Goal: Communication & Community: Answer question/provide support

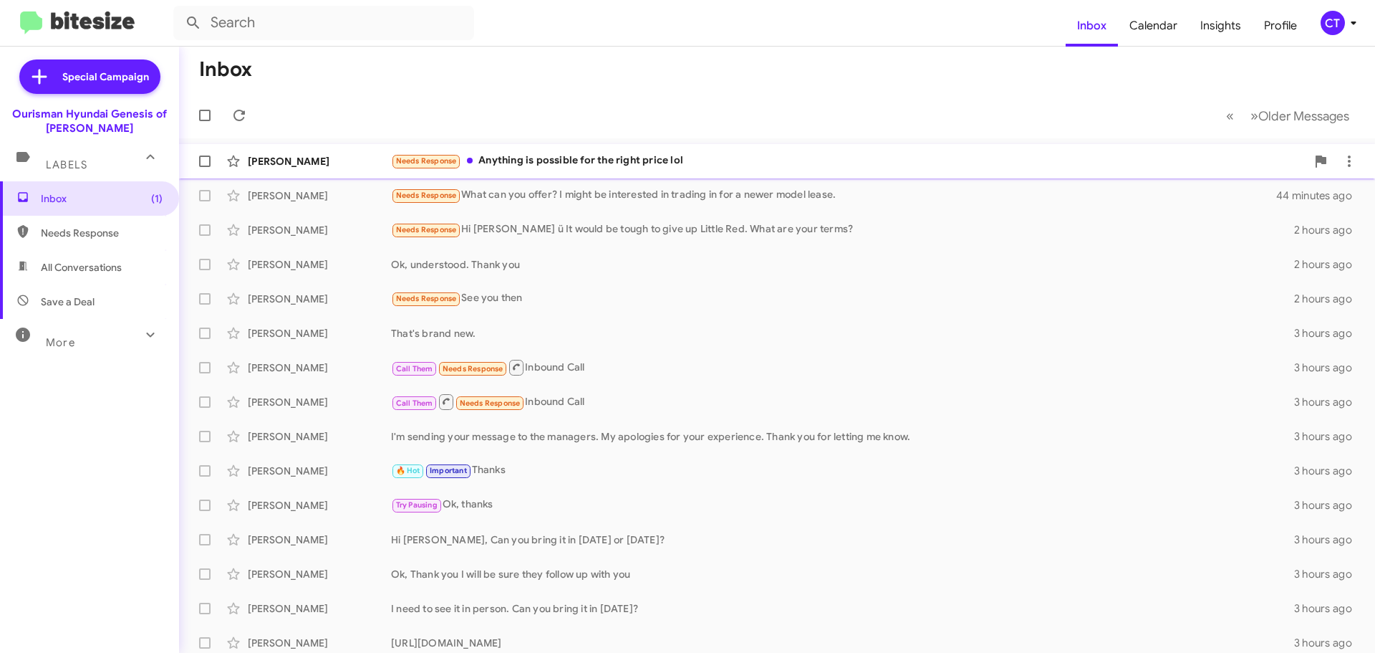
click at [557, 163] on div "Needs Response Anything is possible for the right price lol" at bounding box center [848, 161] width 915 height 16
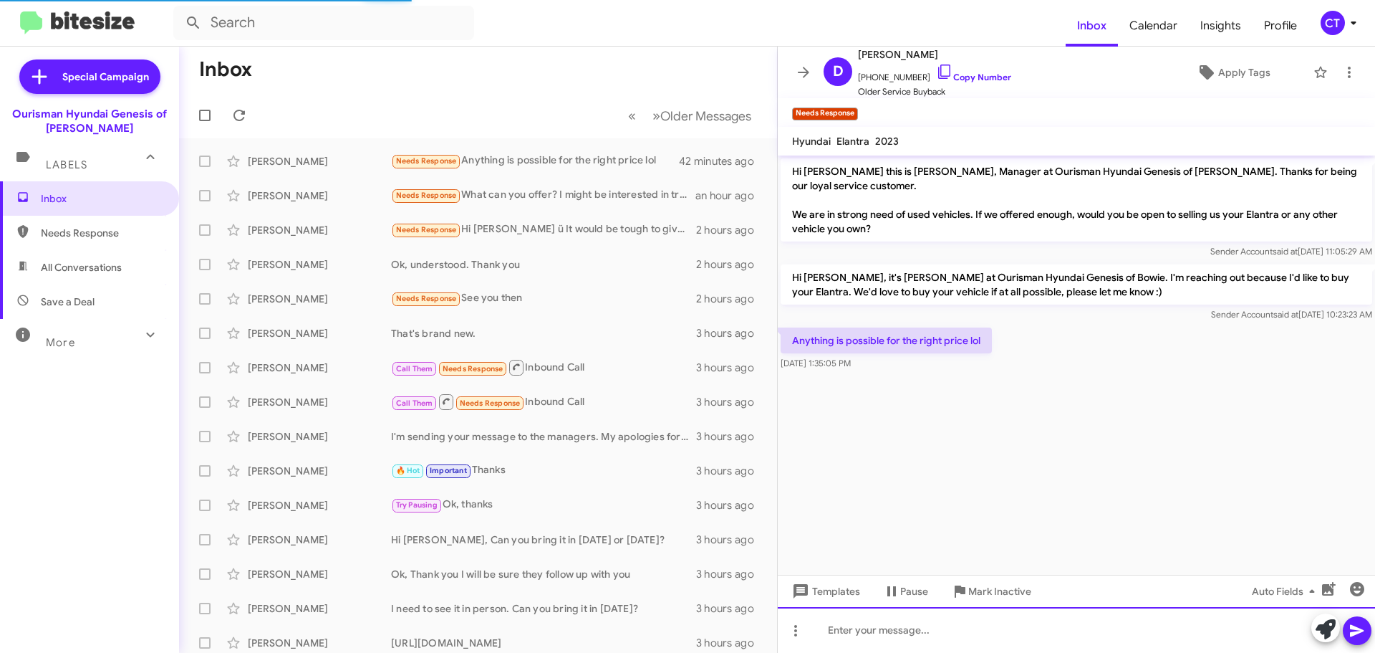
click at [905, 629] on div at bounding box center [1076, 630] width 597 height 46
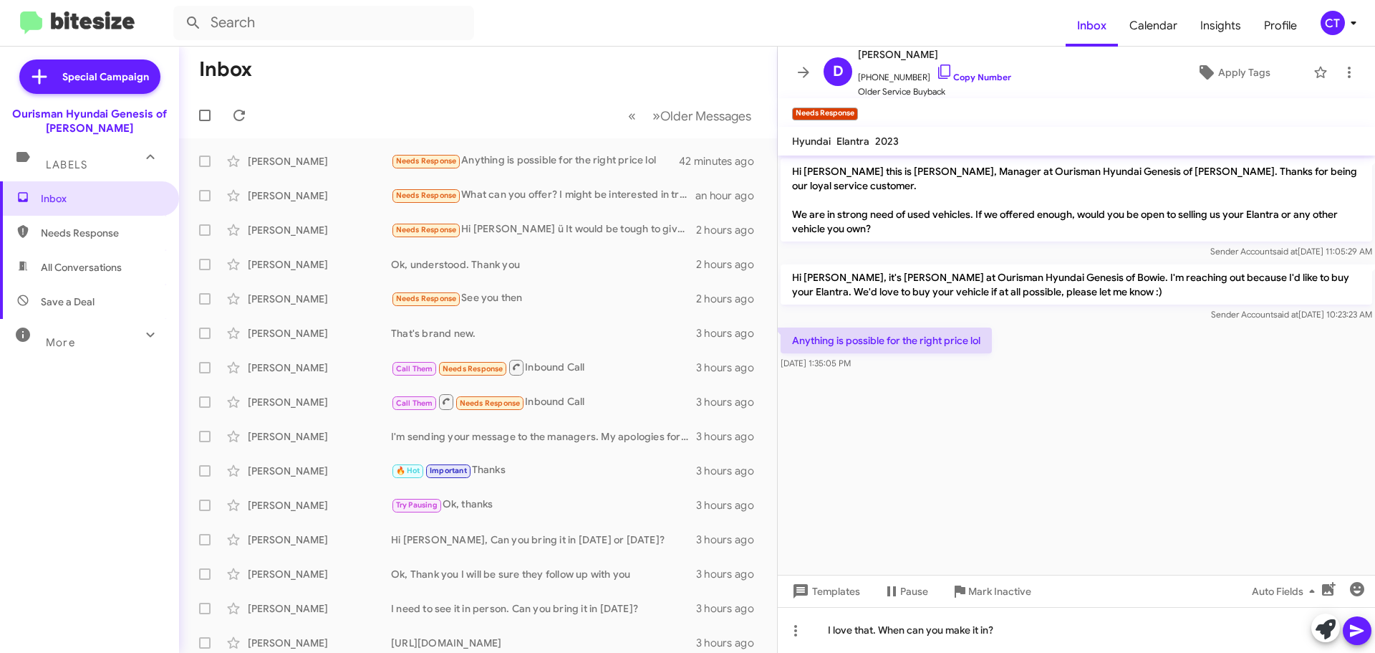
click at [1343, 628] on button at bounding box center [1357, 630] width 29 height 29
click at [1347, 21] on icon at bounding box center [1353, 22] width 17 height 17
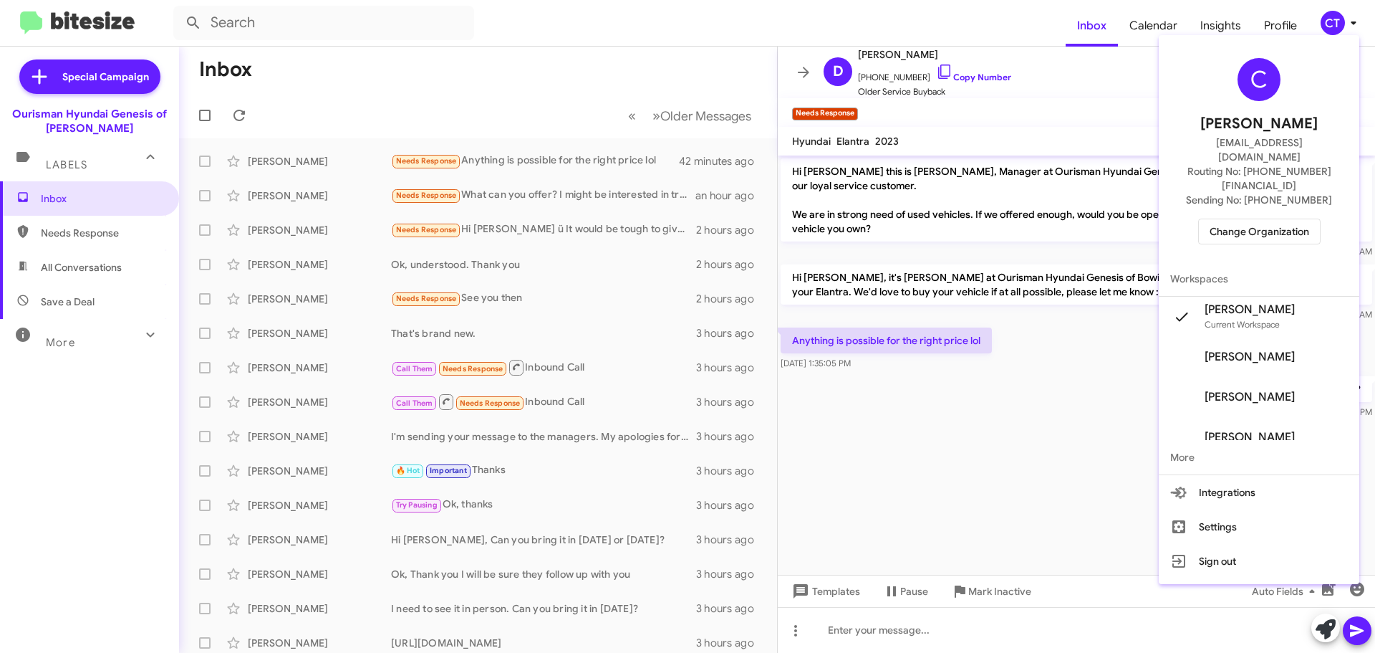
click at [1248, 219] on span "Change Organization" at bounding box center [1260, 231] width 100 height 24
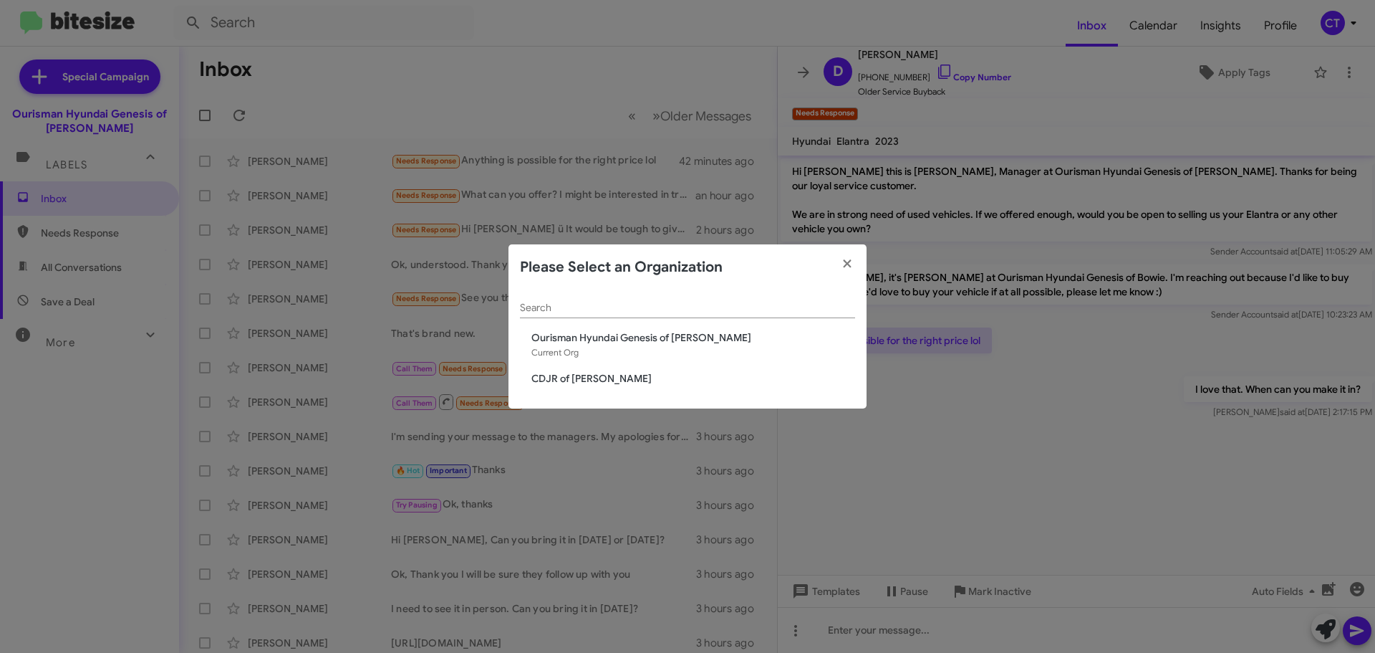
click at [581, 379] on span "CDJR of [PERSON_NAME]" at bounding box center [694, 378] width 324 height 14
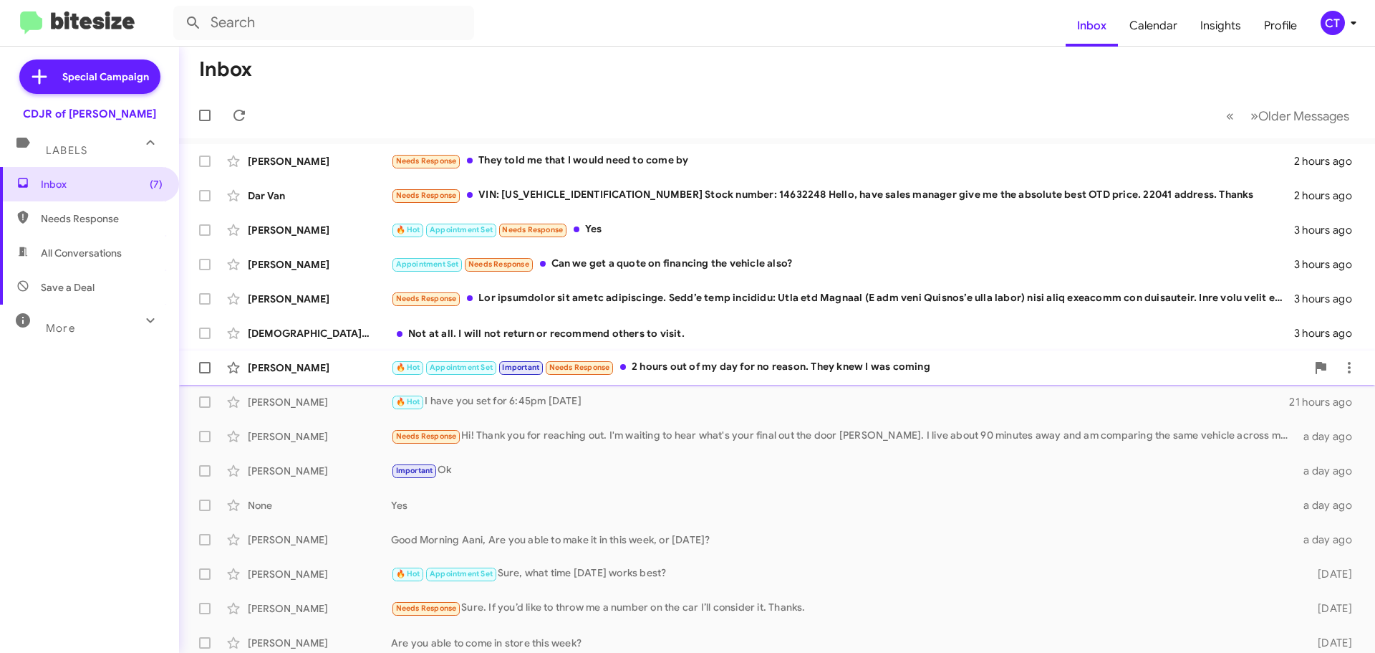
click at [654, 373] on div "🔥 Hot Appointment Set Important Needs Response 2 hours out of my day for no rea…" at bounding box center [848, 367] width 915 height 16
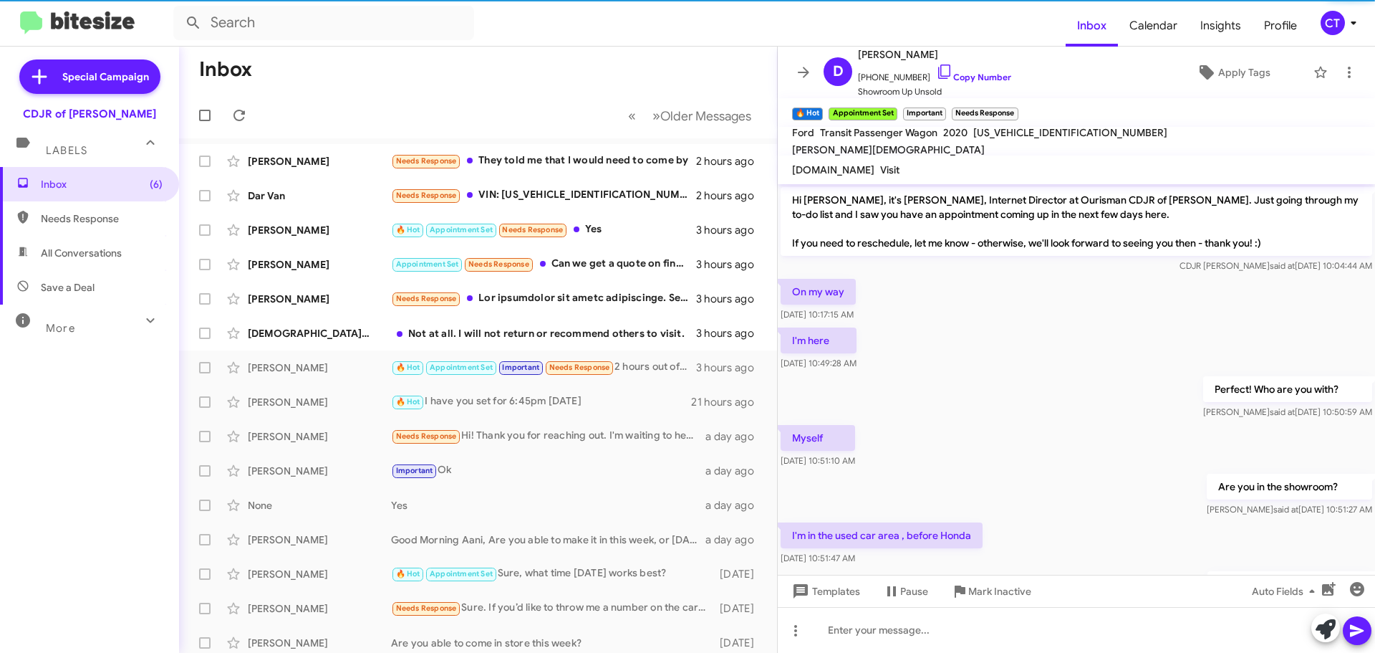
scroll to position [415, 0]
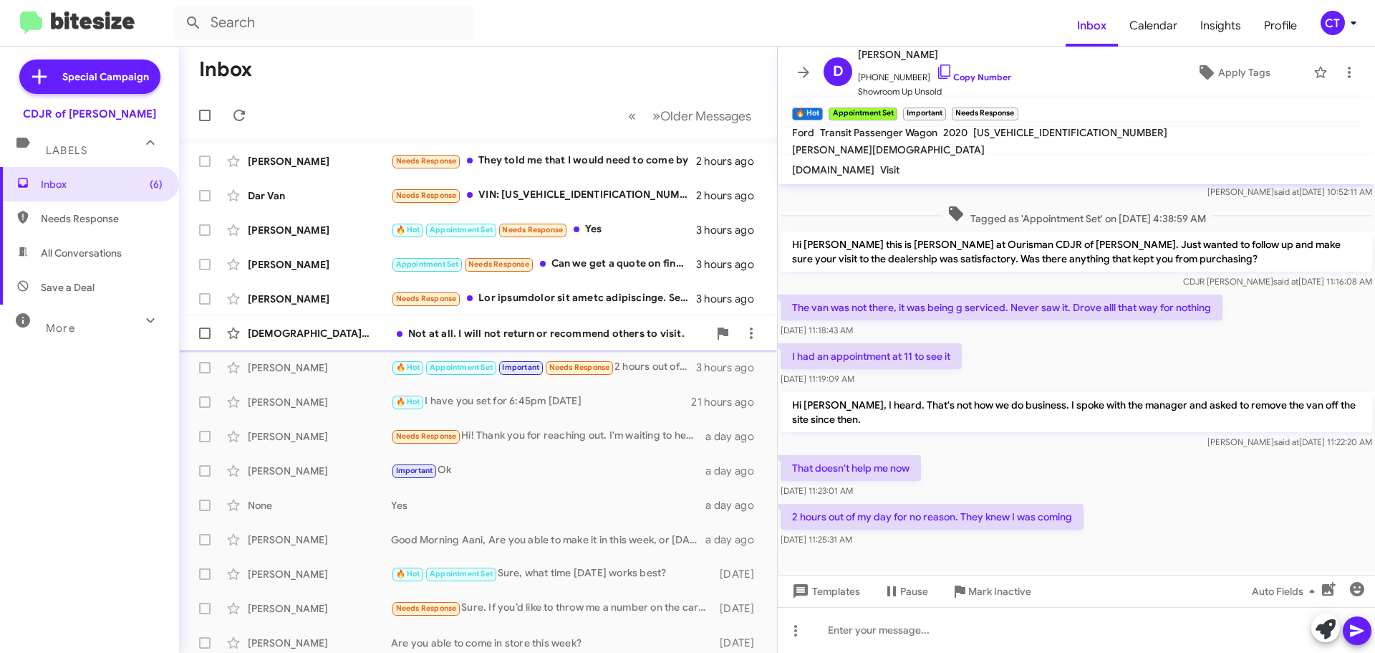
click at [605, 340] on div "Not at all. I will not return or recommend others to visit." at bounding box center [549, 333] width 317 height 14
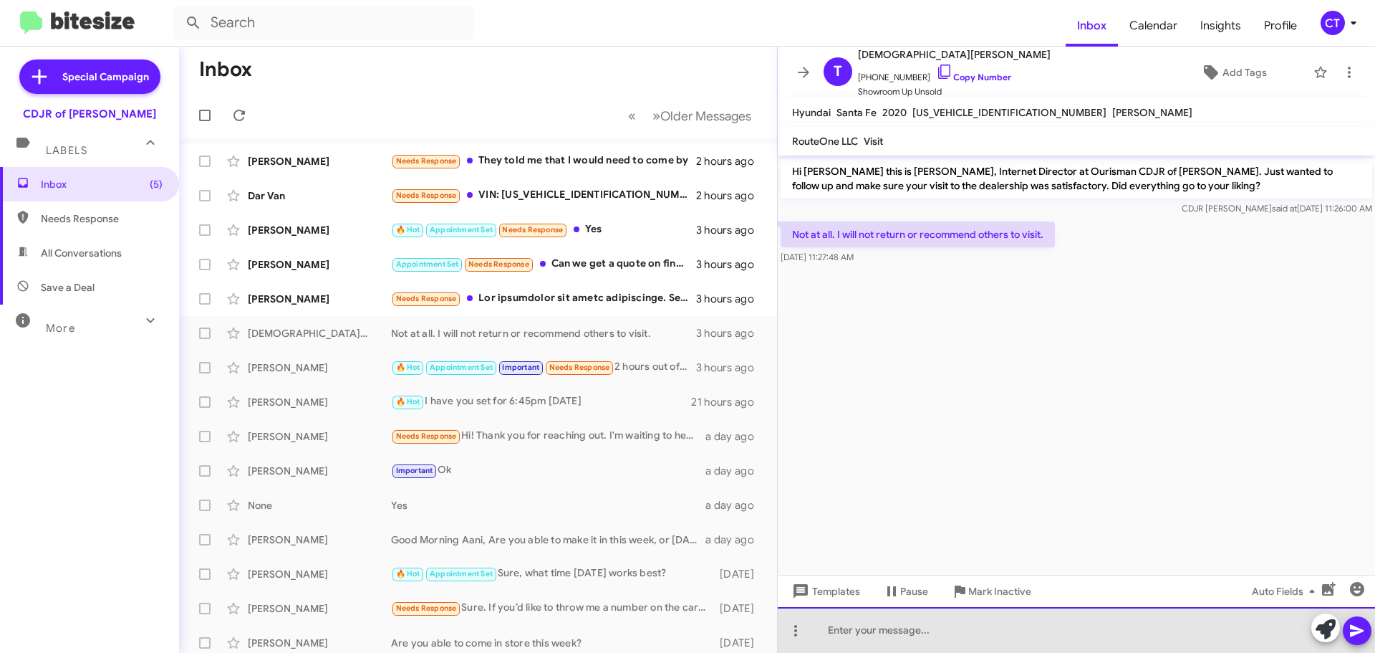
click at [948, 634] on div at bounding box center [1076, 630] width 597 height 46
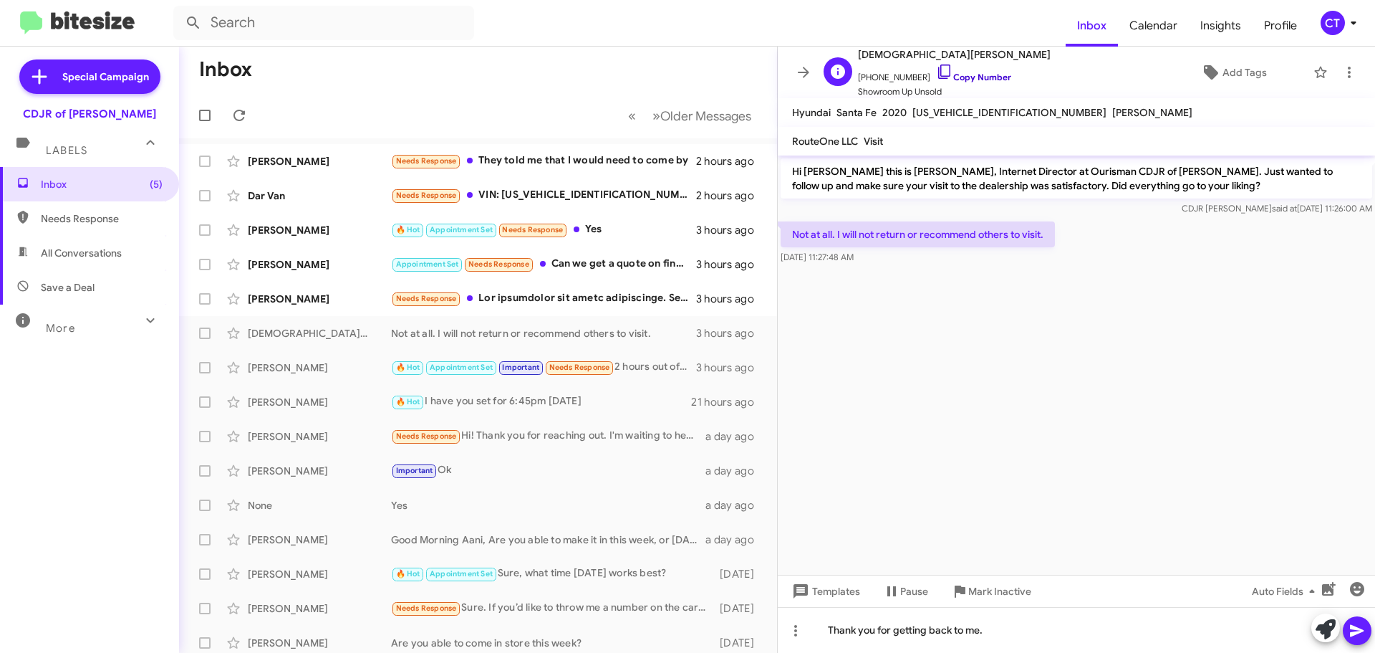
click at [936, 69] on icon at bounding box center [944, 71] width 17 height 17
click at [1351, 641] on span at bounding box center [1357, 630] width 17 height 29
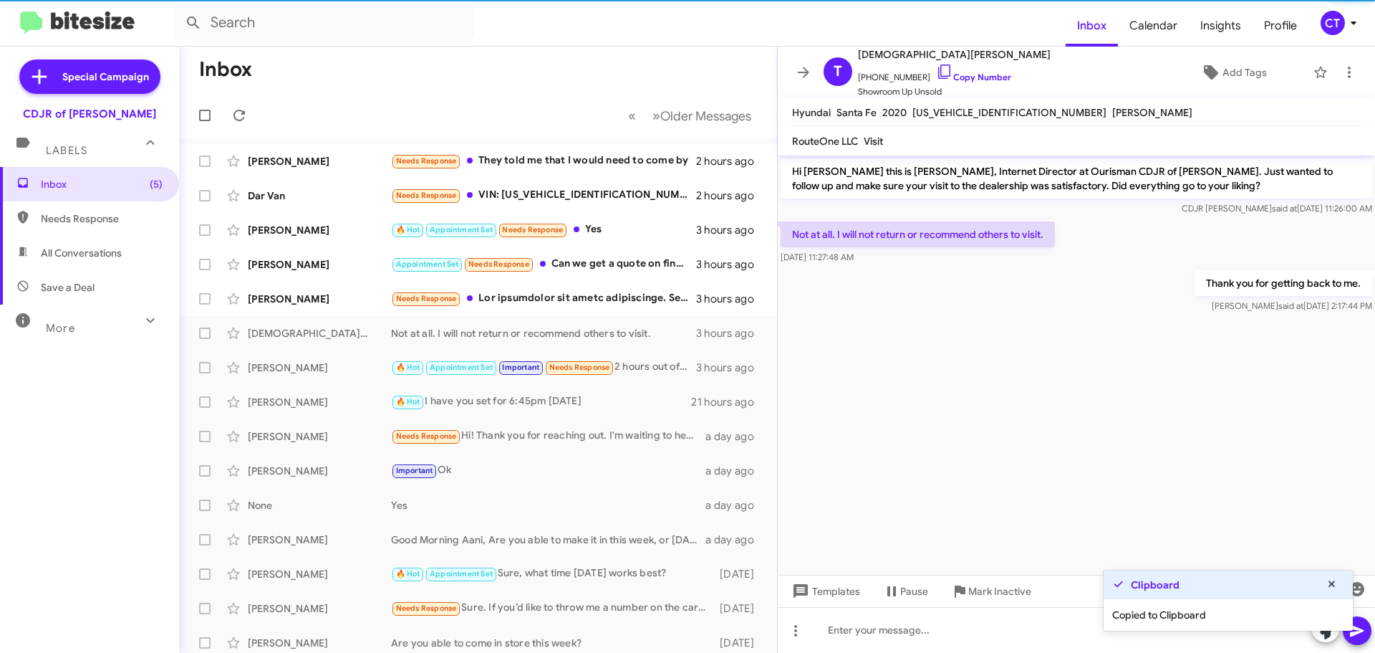
click at [1345, 24] on icon at bounding box center [1353, 22] width 17 height 17
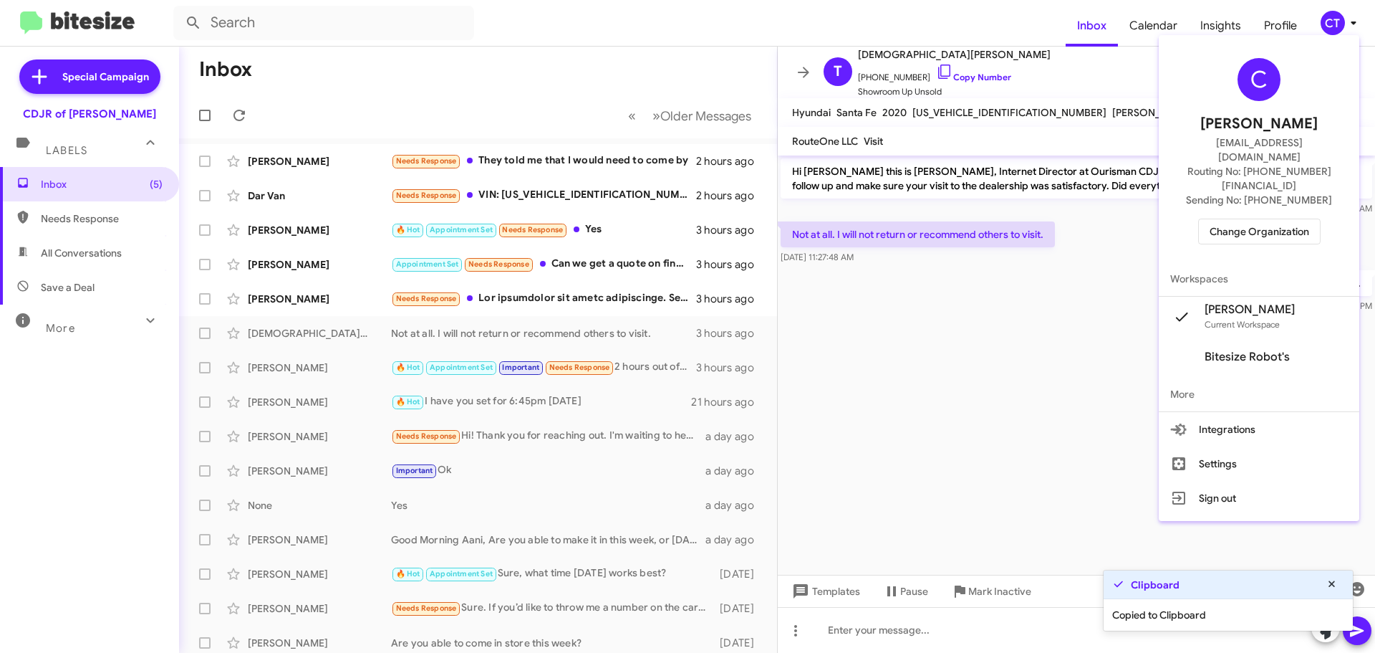
drag, startPoint x: 1089, startPoint y: 335, endPoint x: 1090, endPoint y: 327, distance: 7.9
click at [1089, 332] on div at bounding box center [687, 326] width 1375 height 653
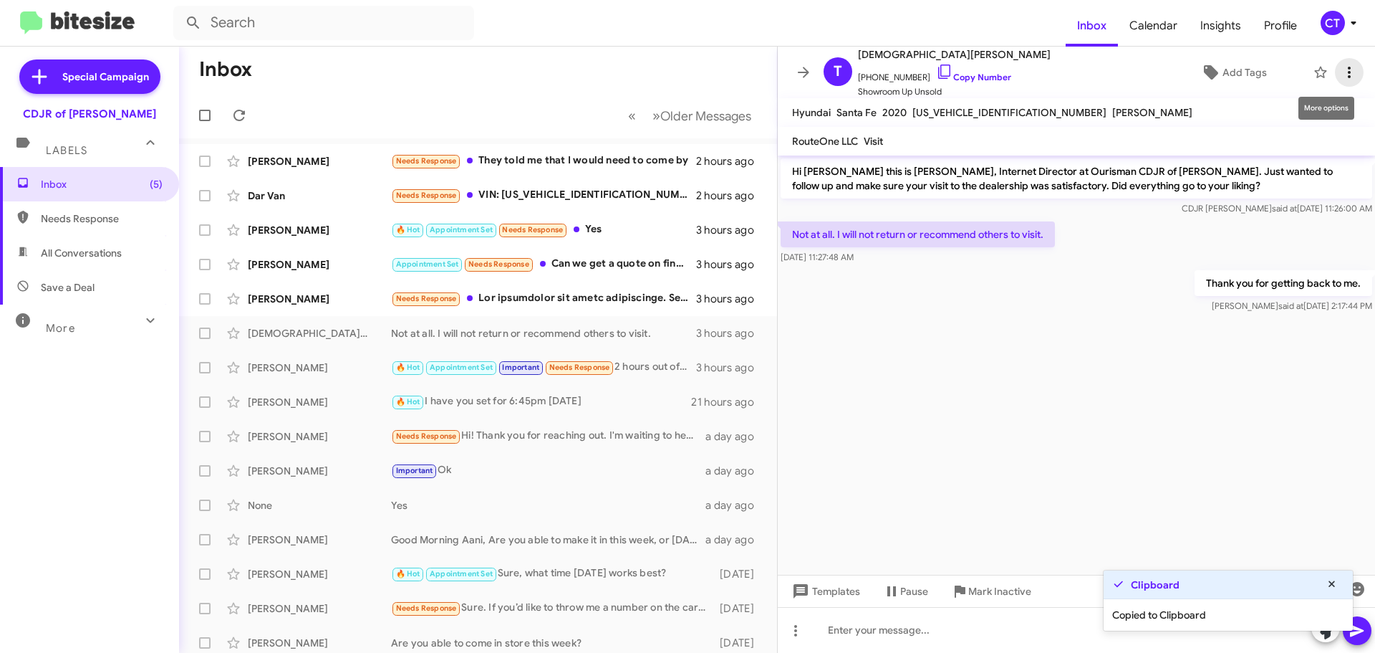
click at [1341, 67] on icon at bounding box center [1349, 72] width 17 height 17
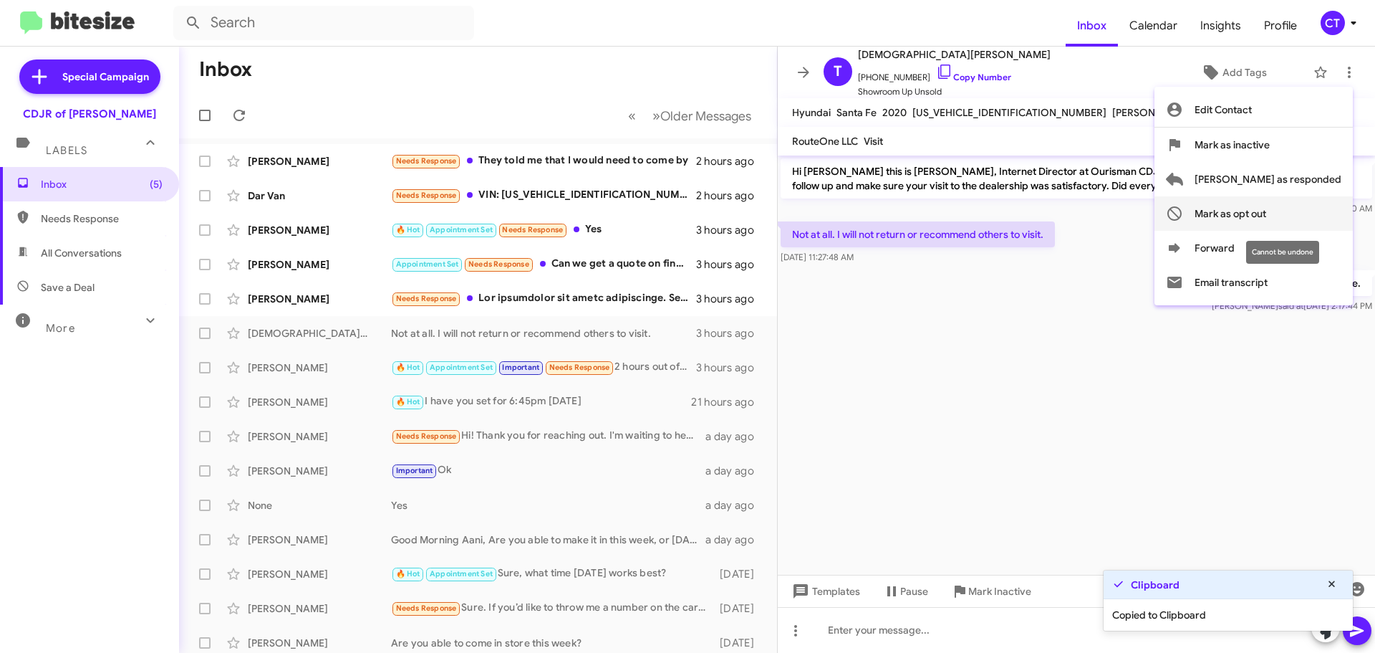
click at [1266, 209] on span "Mark as opt out" at bounding box center [1231, 213] width 72 height 34
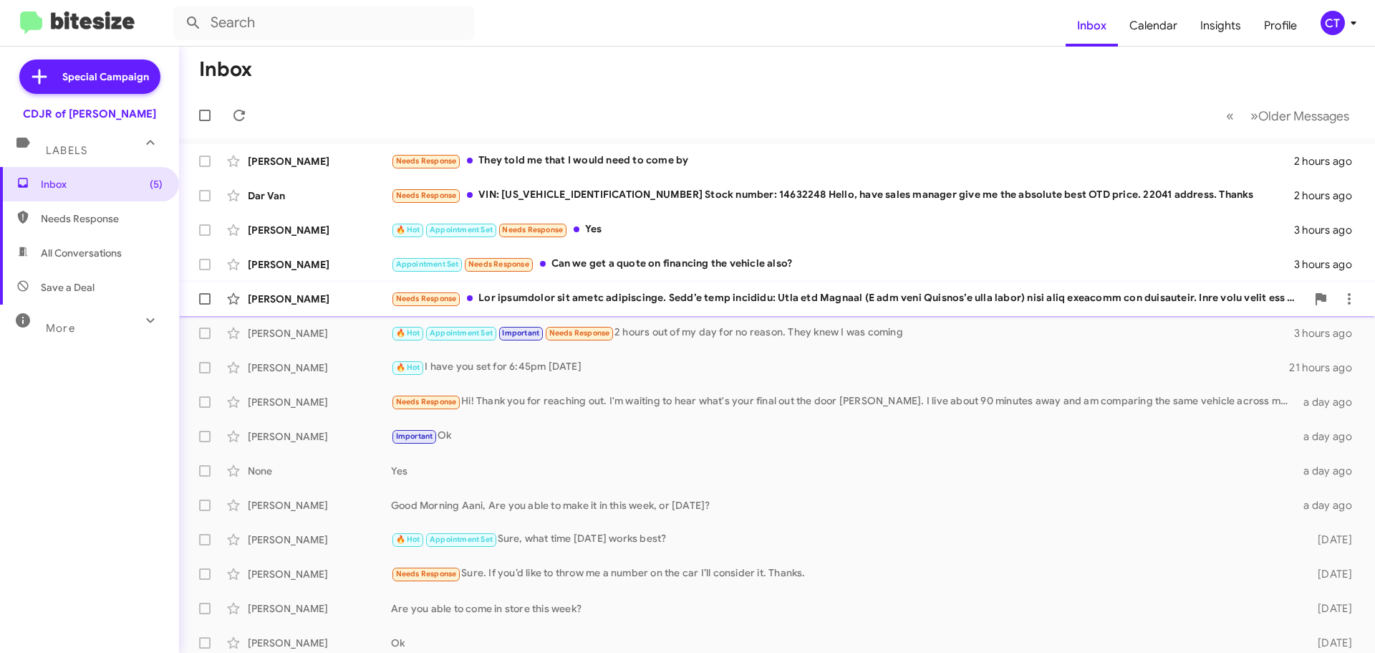
click at [679, 307] on div "Needs Response" at bounding box center [848, 298] width 915 height 16
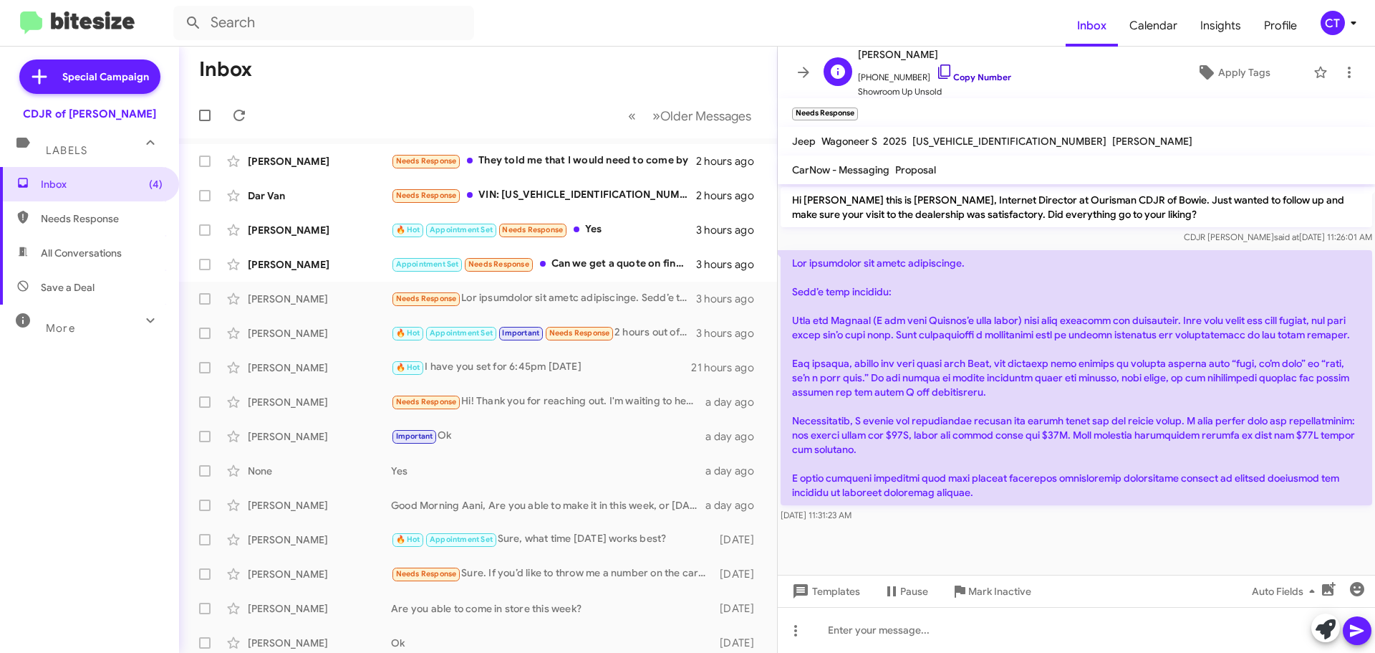
click at [936, 74] on icon at bounding box center [944, 71] width 17 height 17
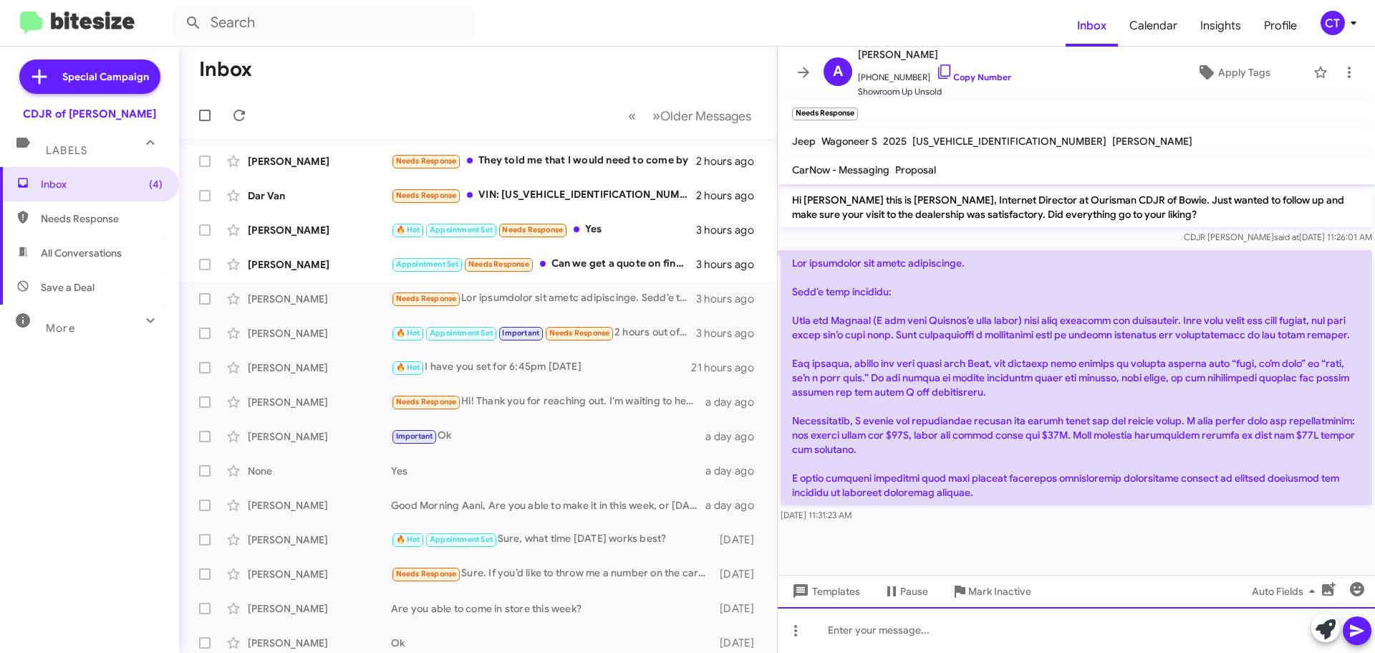
click at [901, 637] on div at bounding box center [1076, 630] width 597 height 46
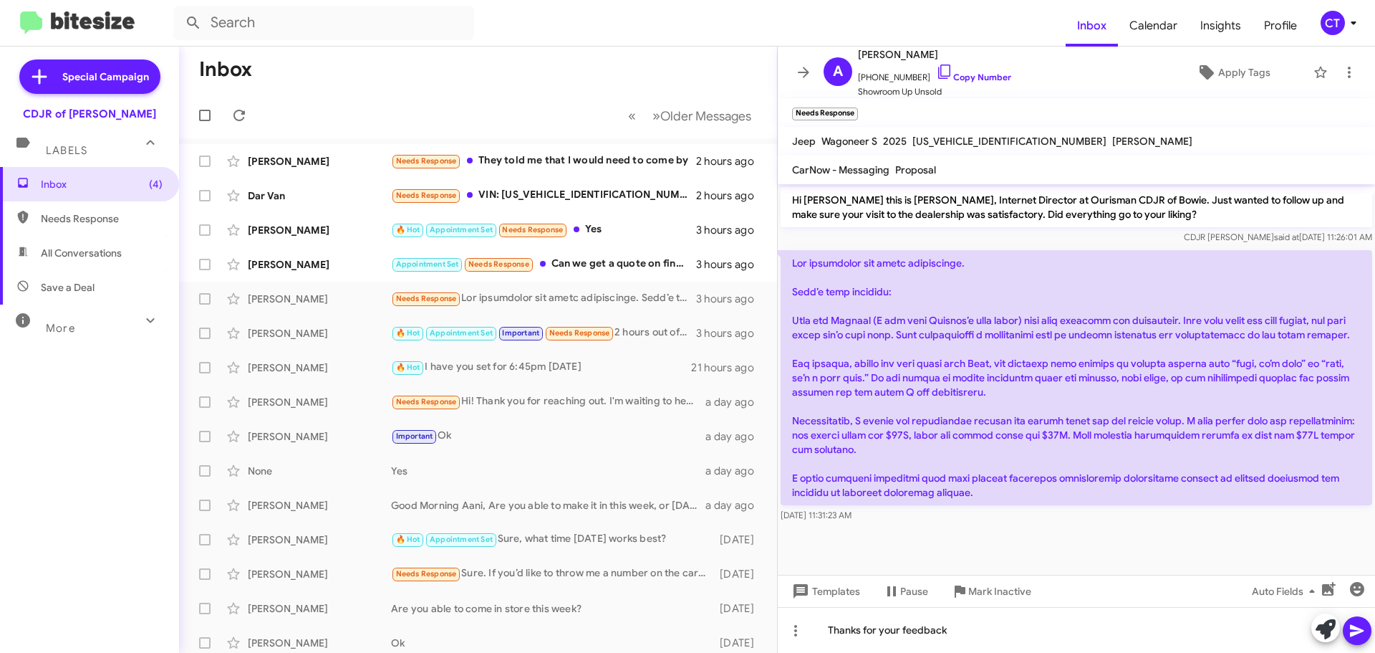
click at [1360, 633] on icon at bounding box center [1357, 630] width 17 height 17
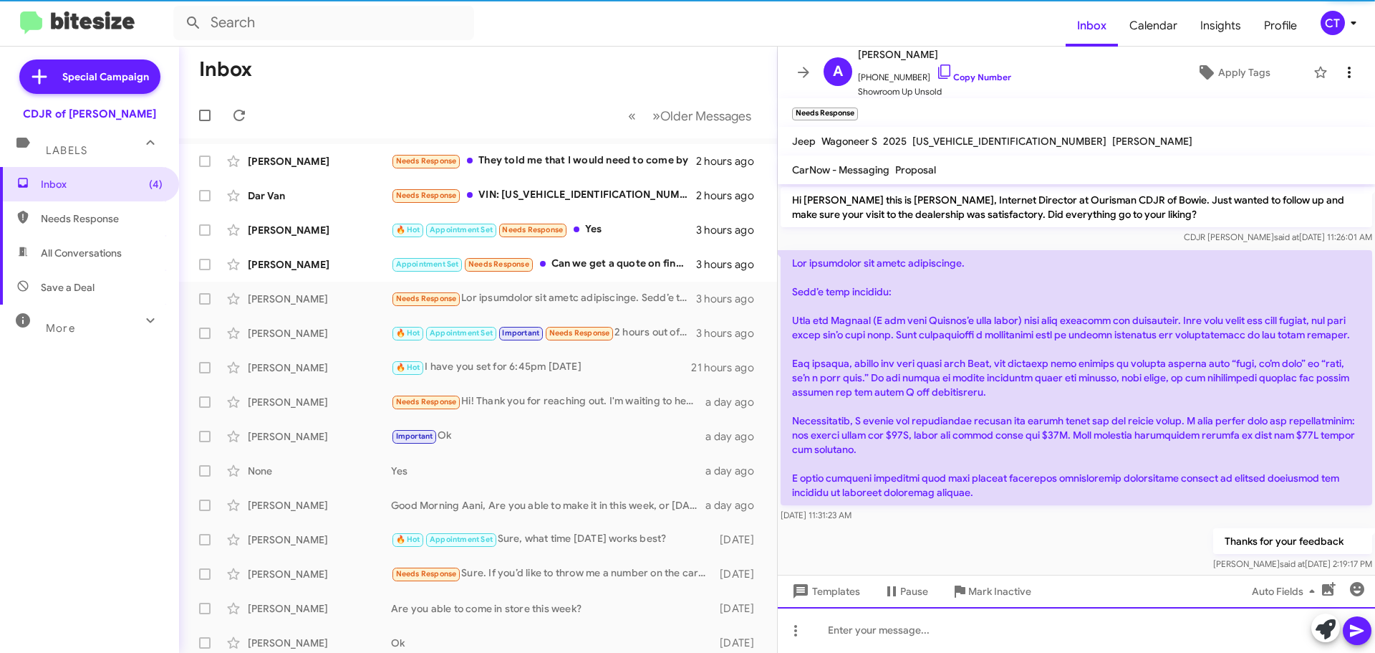
scroll to position [24, 0]
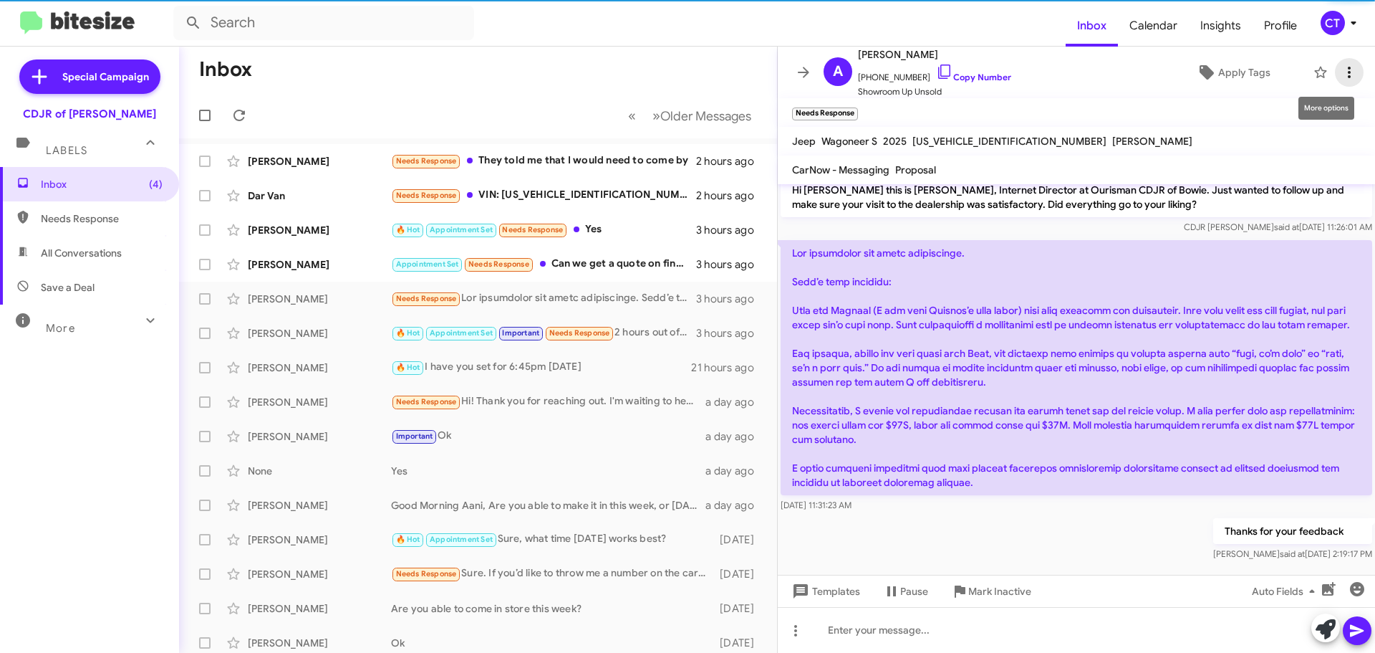
click at [1341, 74] on icon at bounding box center [1349, 72] width 17 height 17
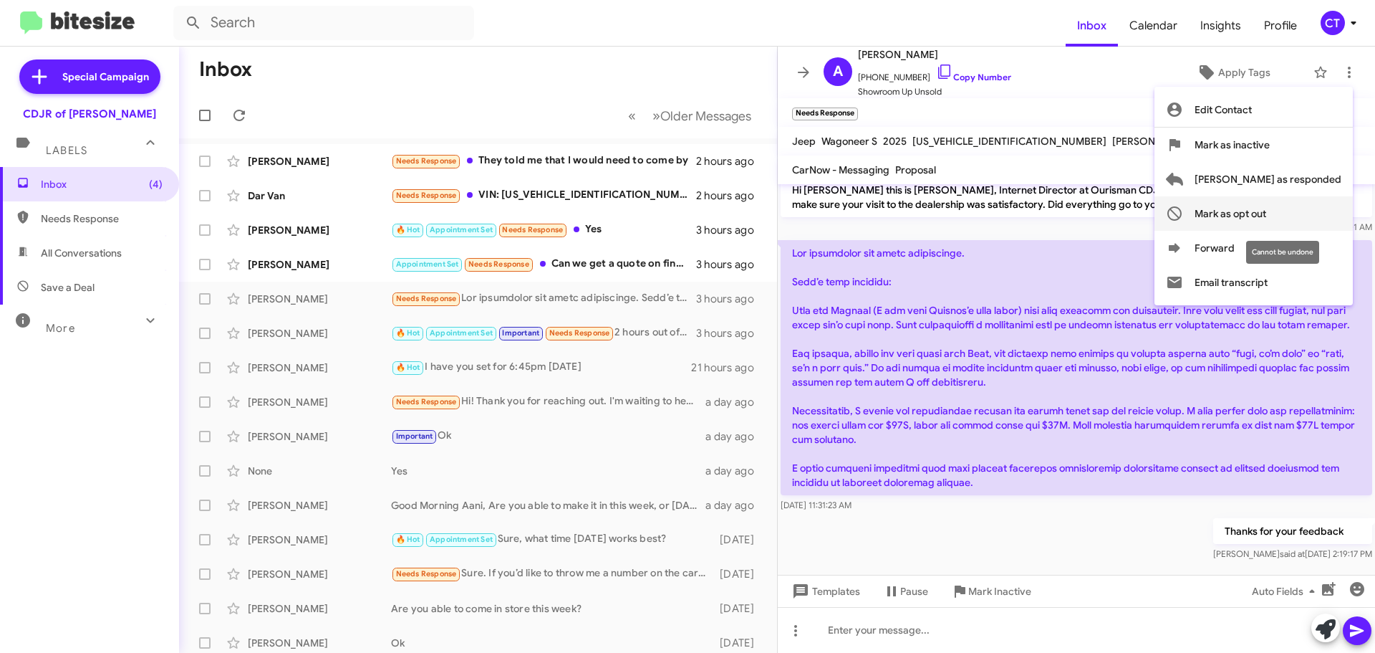
click at [1266, 220] on span "Mark as opt out" at bounding box center [1231, 213] width 72 height 34
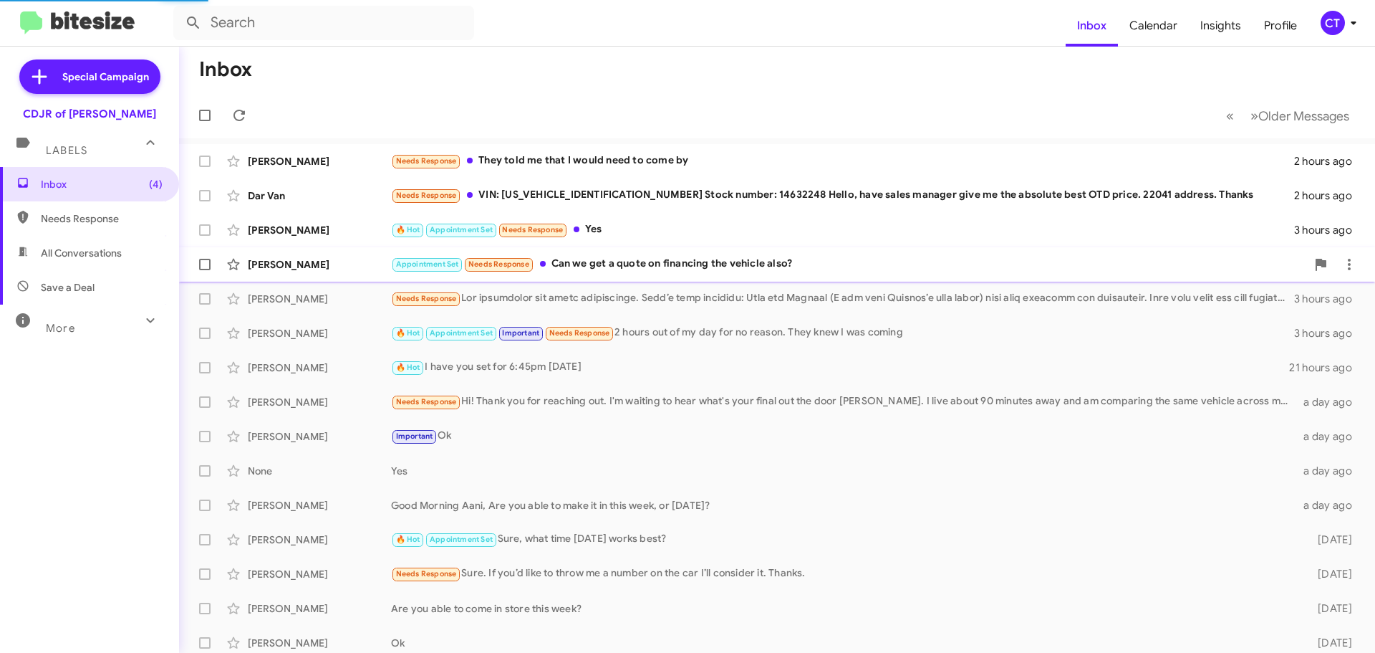
click at [624, 264] on div "Appointment Set Needs Response Can we get a quote on financing the vehicle also?" at bounding box center [848, 264] width 915 height 16
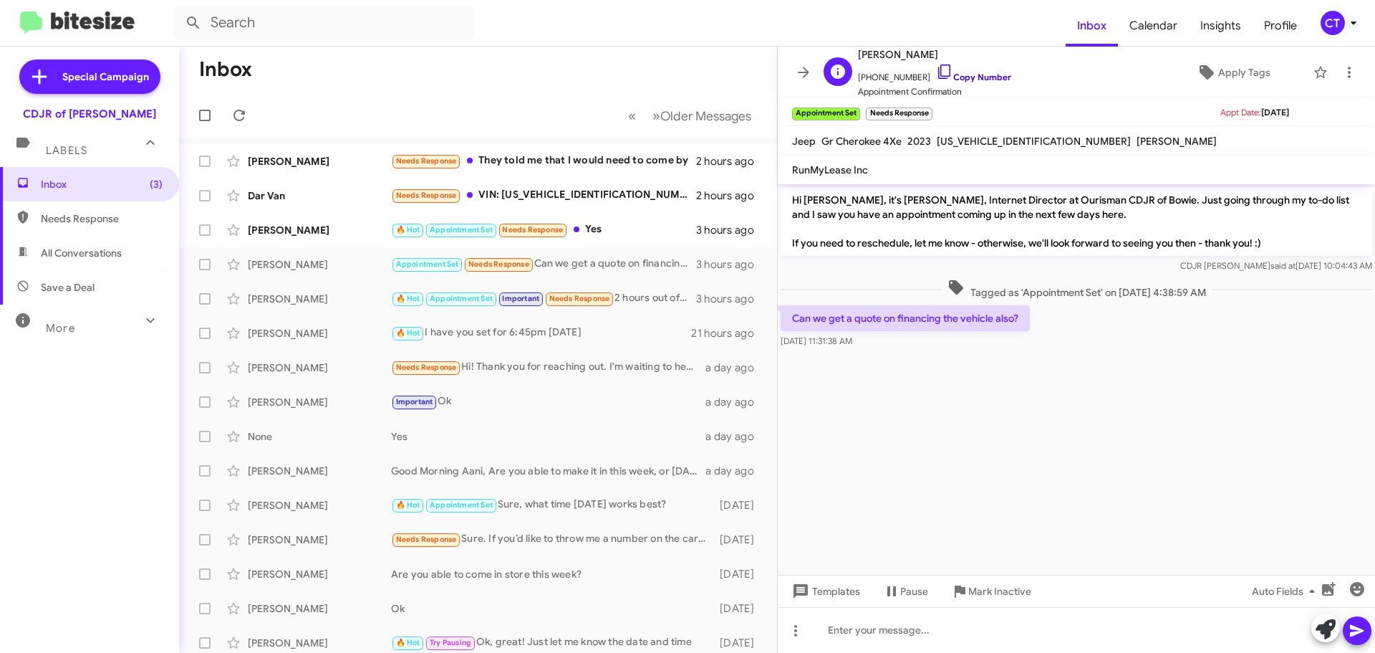
click at [936, 66] on icon at bounding box center [944, 71] width 17 height 17
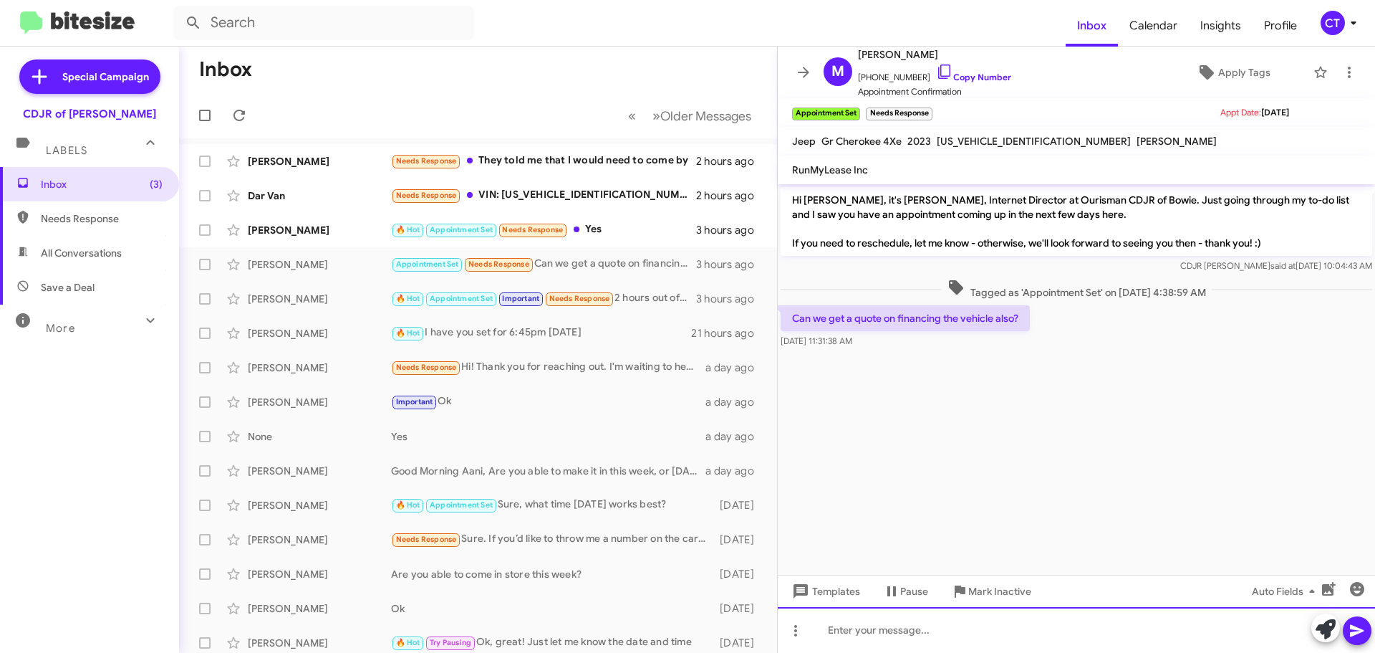
drag, startPoint x: 1120, startPoint y: 626, endPoint x: 1111, endPoint y: 617, distance: 13.2
click at [1120, 626] on div at bounding box center [1076, 630] width 597 height 46
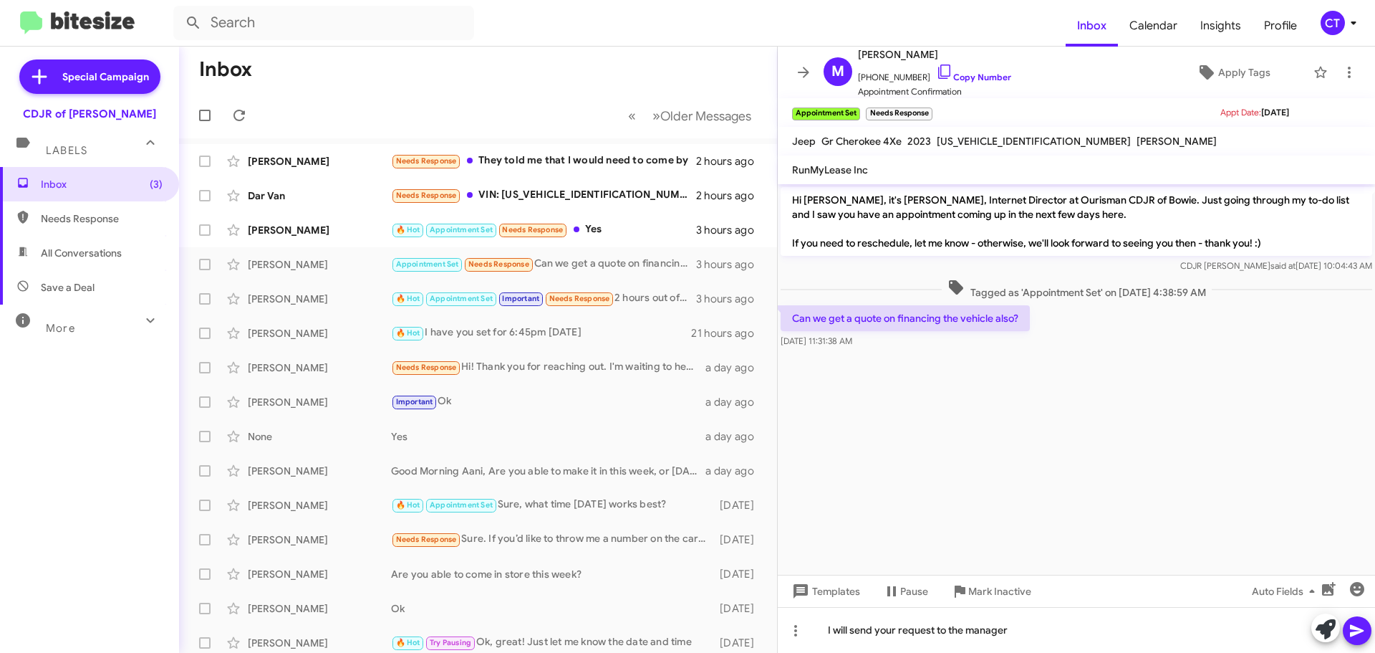
click at [1351, 633] on icon at bounding box center [1357, 631] width 14 height 12
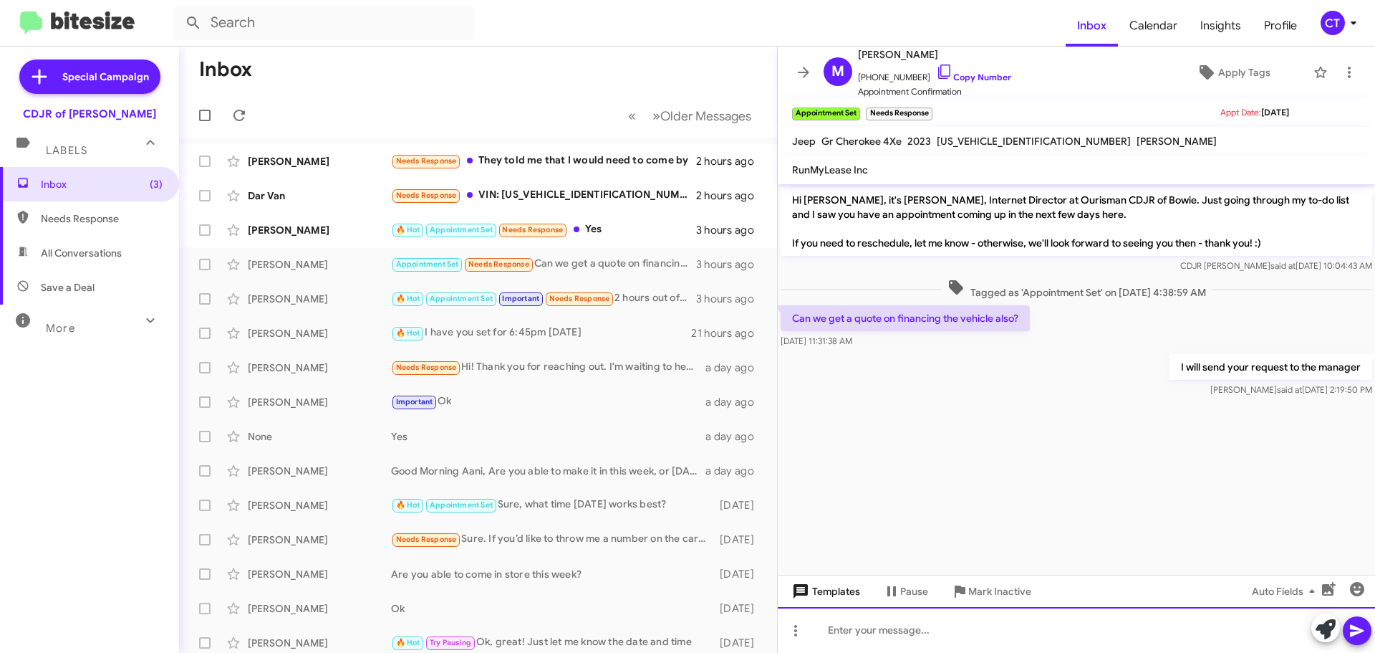
drag, startPoint x: 911, startPoint y: 637, endPoint x: 866, endPoint y: 593, distance: 62.8
click at [911, 640] on div at bounding box center [1076, 630] width 597 height 46
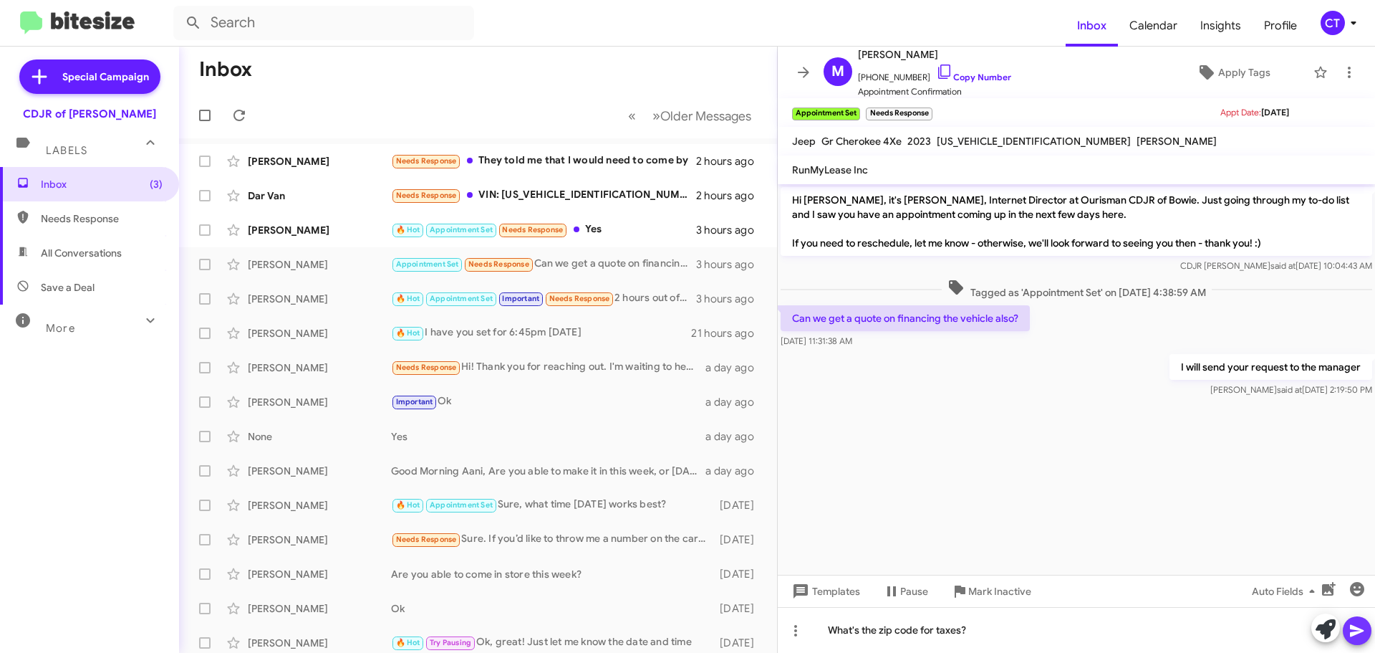
drag, startPoint x: 1364, startPoint y: 633, endPoint x: 1362, endPoint y: 624, distance: 8.7
click at [1364, 631] on icon at bounding box center [1357, 630] width 17 height 17
click at [615, 235] on div "🔥 Hot Appointment Set Needs Response Yes" at bounding box center [549, 229] width 317 height 16
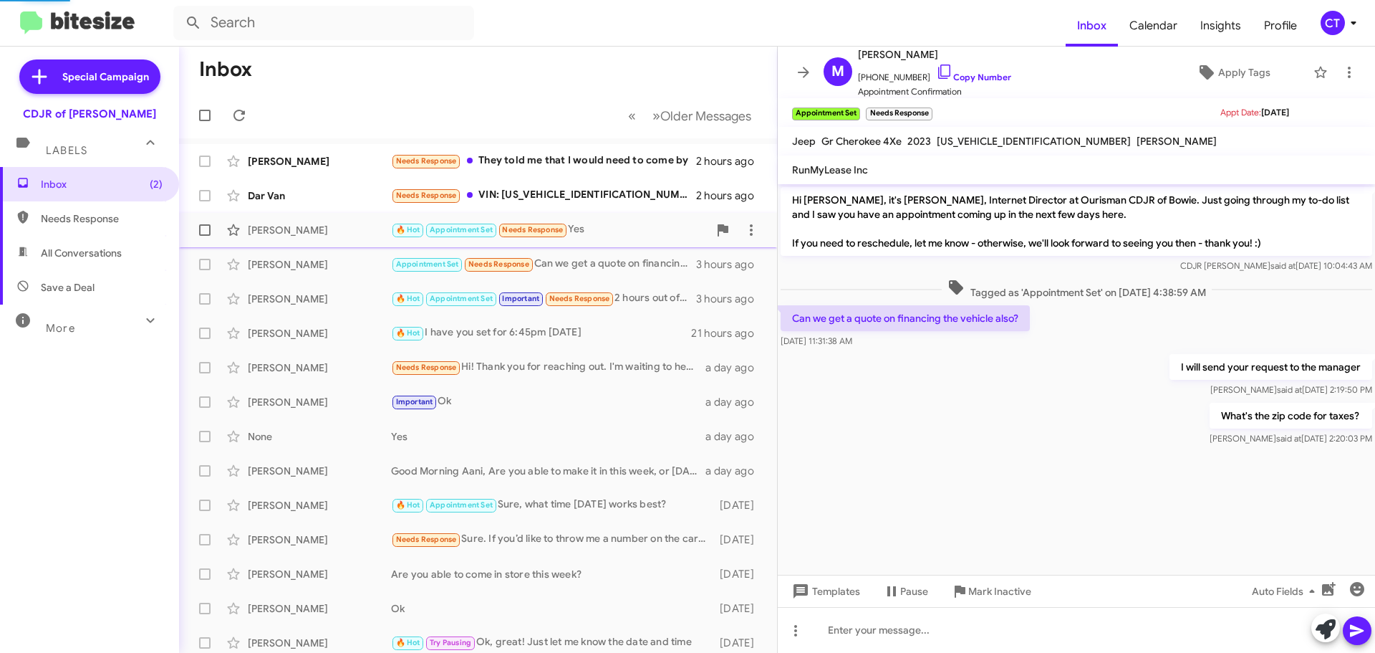
scroll to position [984, 0]
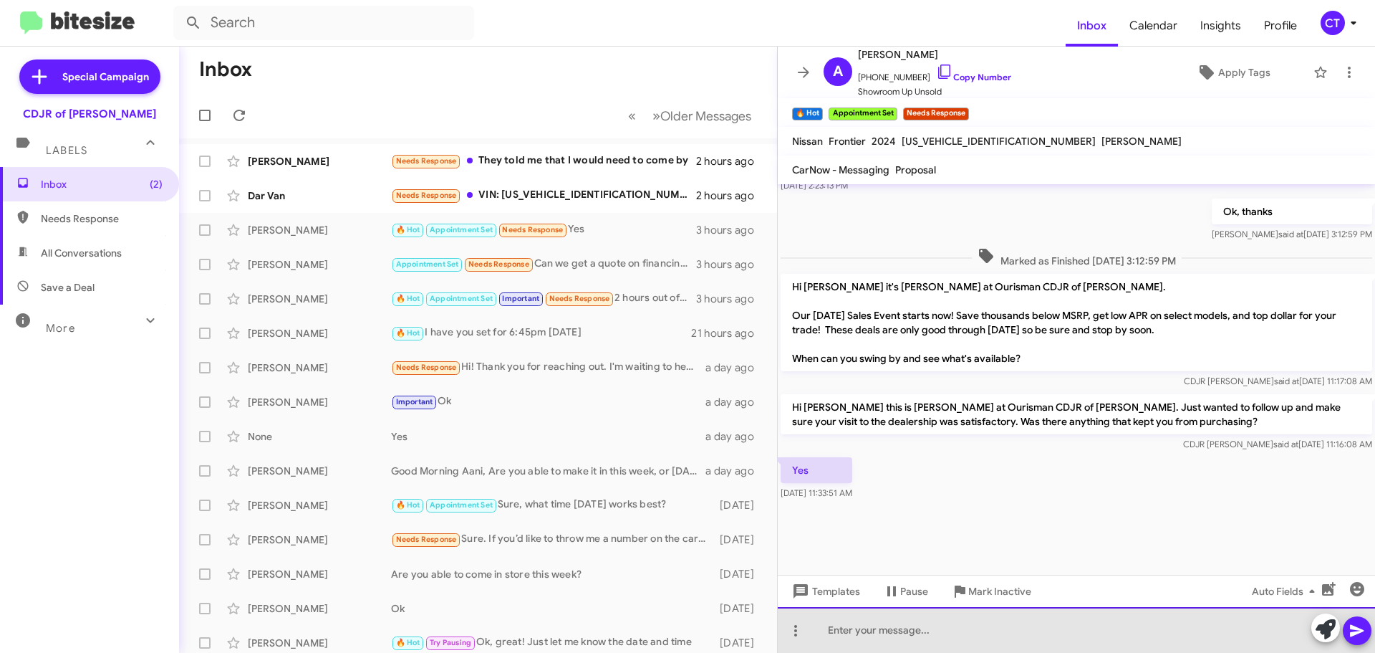
click at [902, 649] on div at bounding box center [1076, 630] width 597 height 46
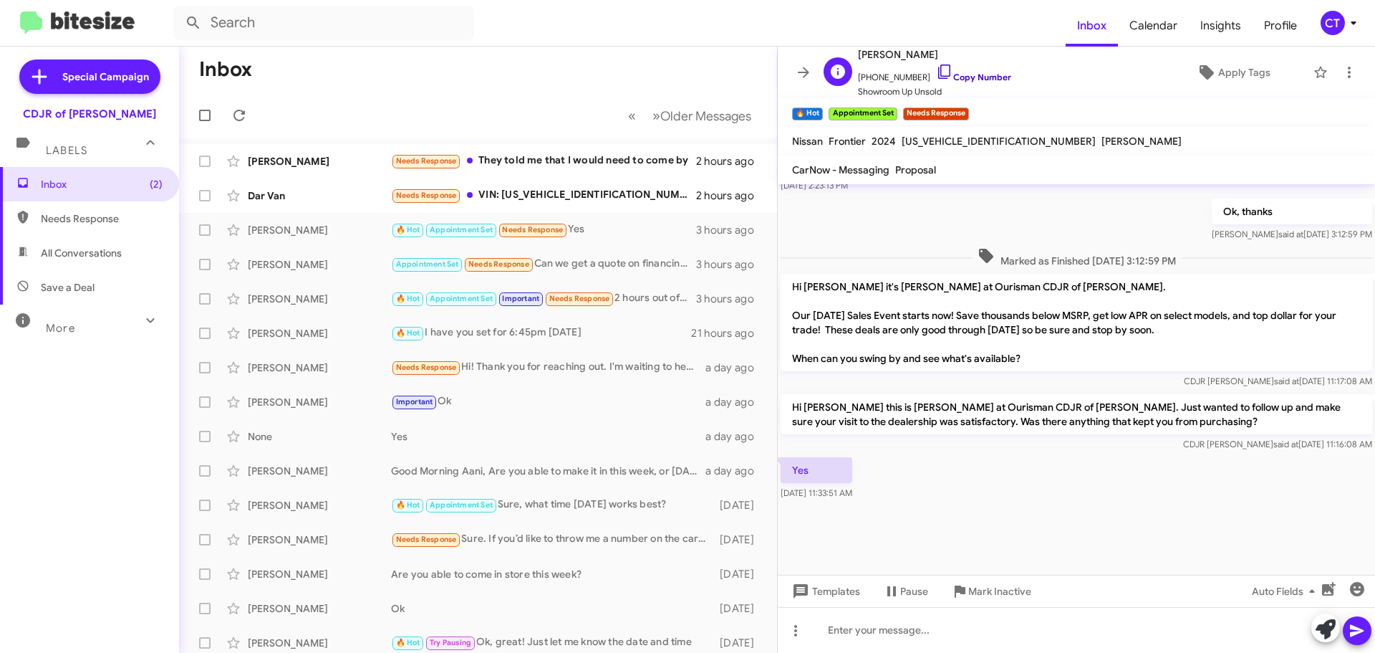
click at [936, 73] on icon at bounding box center [944, 71] width 17 height 17
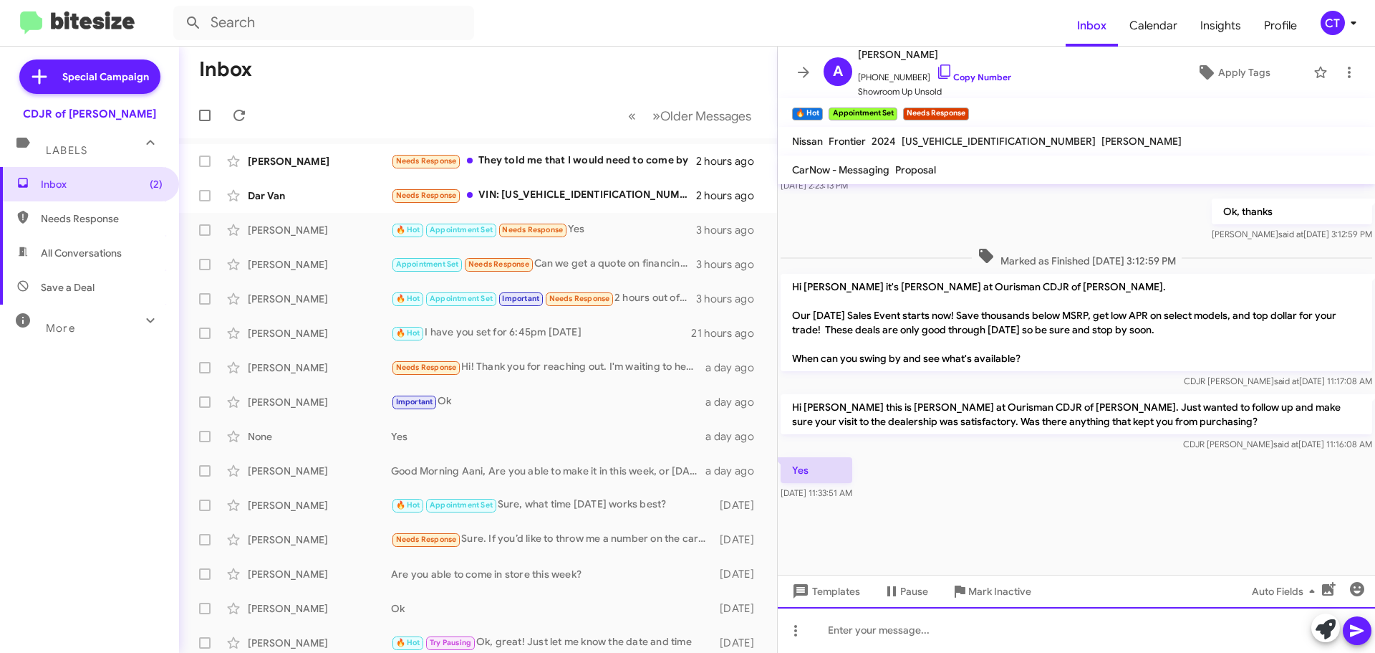
click at [885, 635] on div at bounding box center [1076, 630] width 597 height 46
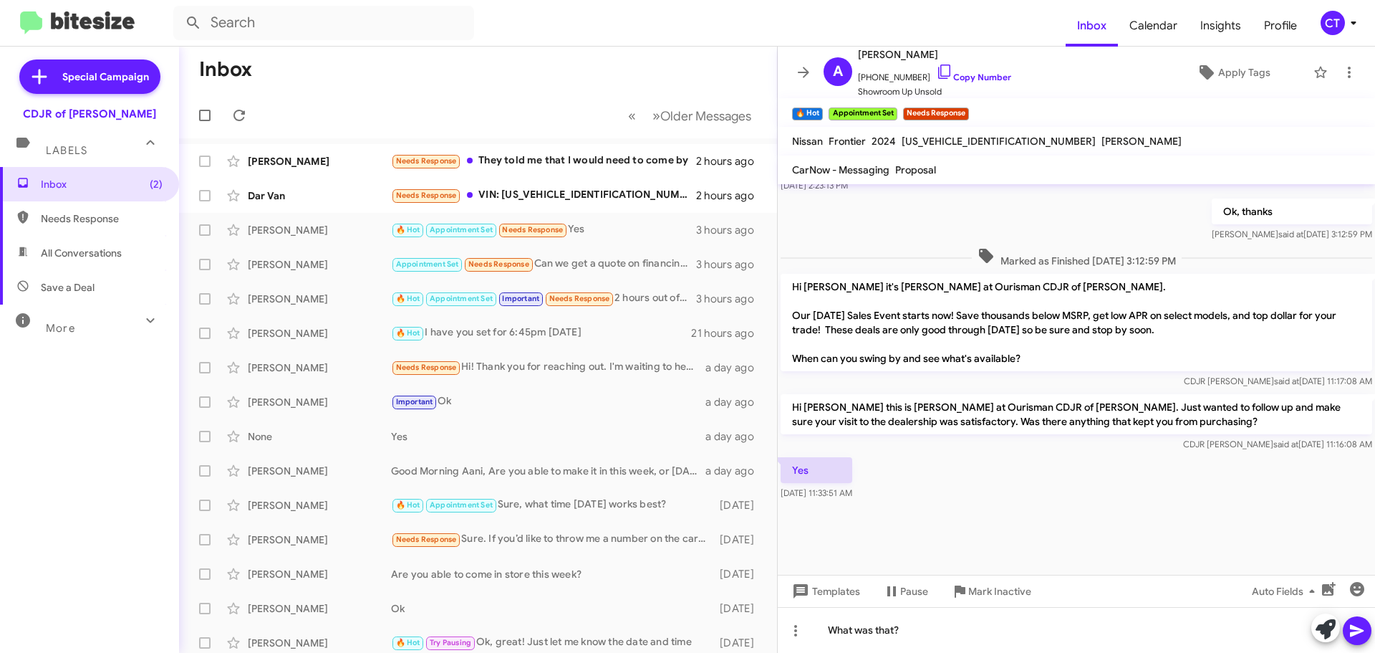
click at [1362, 630] on icon at bounding box center [1357, 631] width 14 height 12
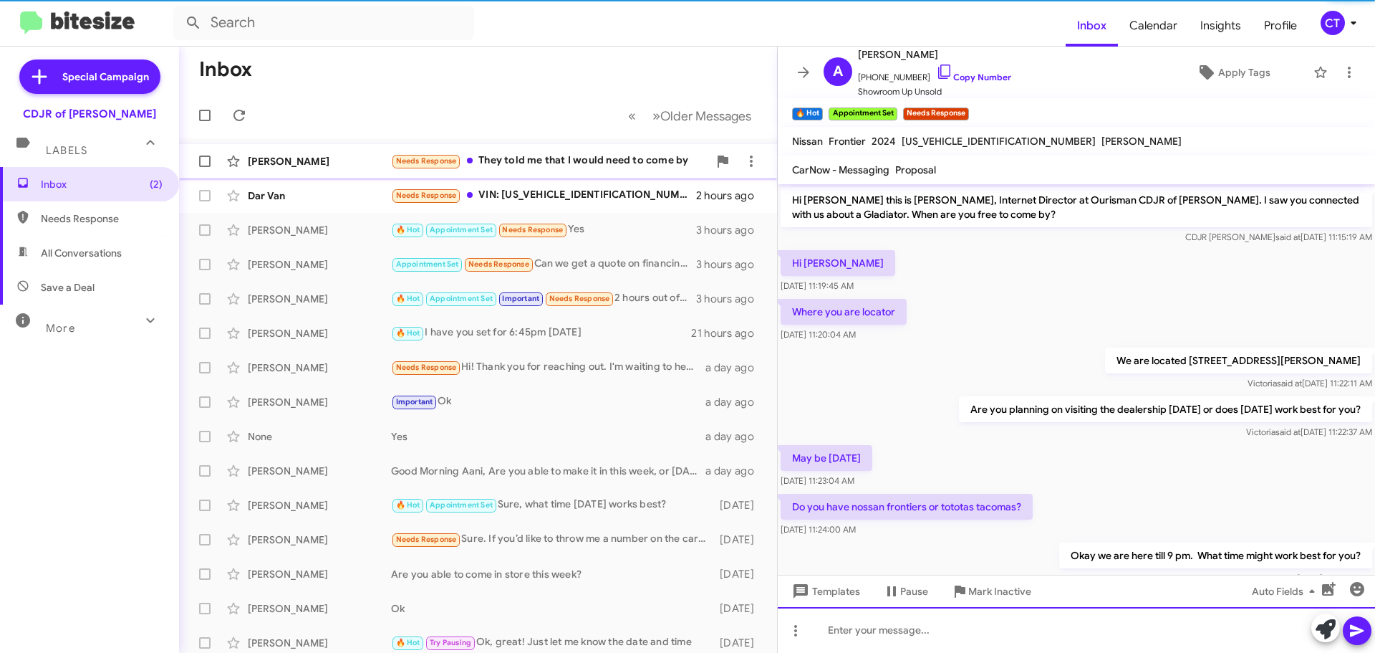
scroll to position [72, 0]
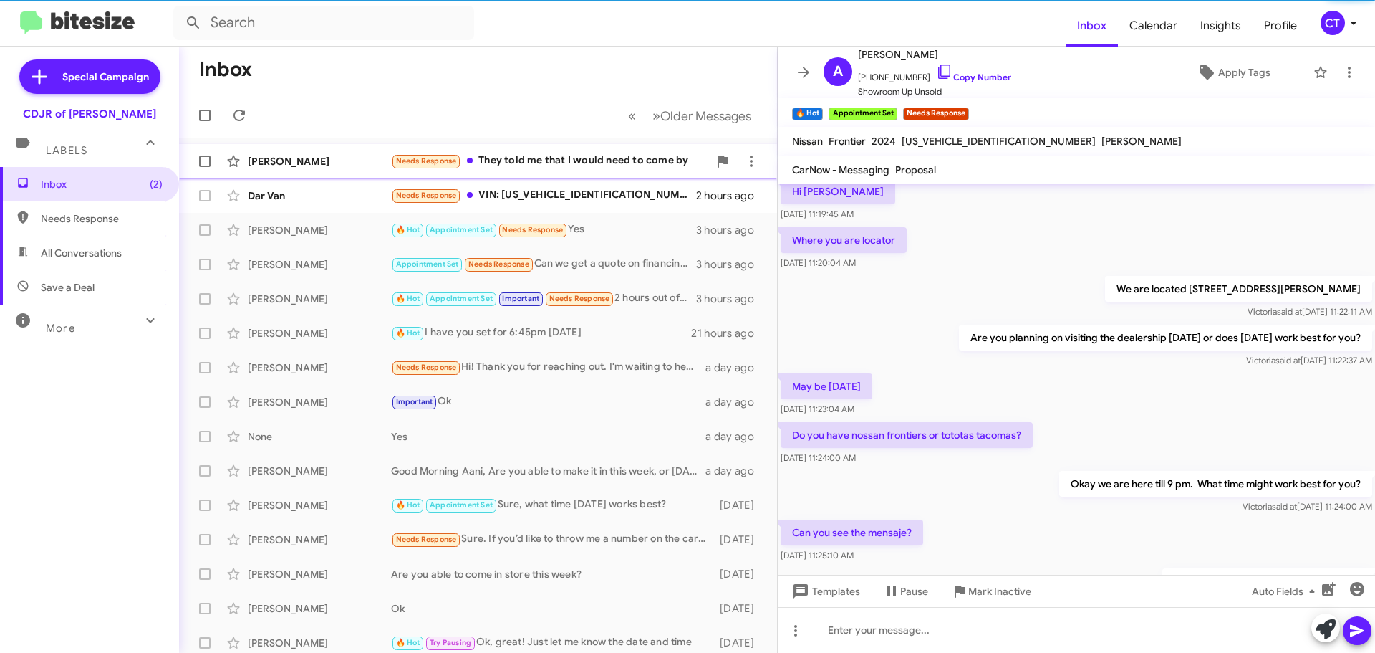
click at [579, 169] on div "Devin Smith Needs Response They told me that I would need to come by 2 hours ago" at bounding box center [478, 161] width 575 height 29
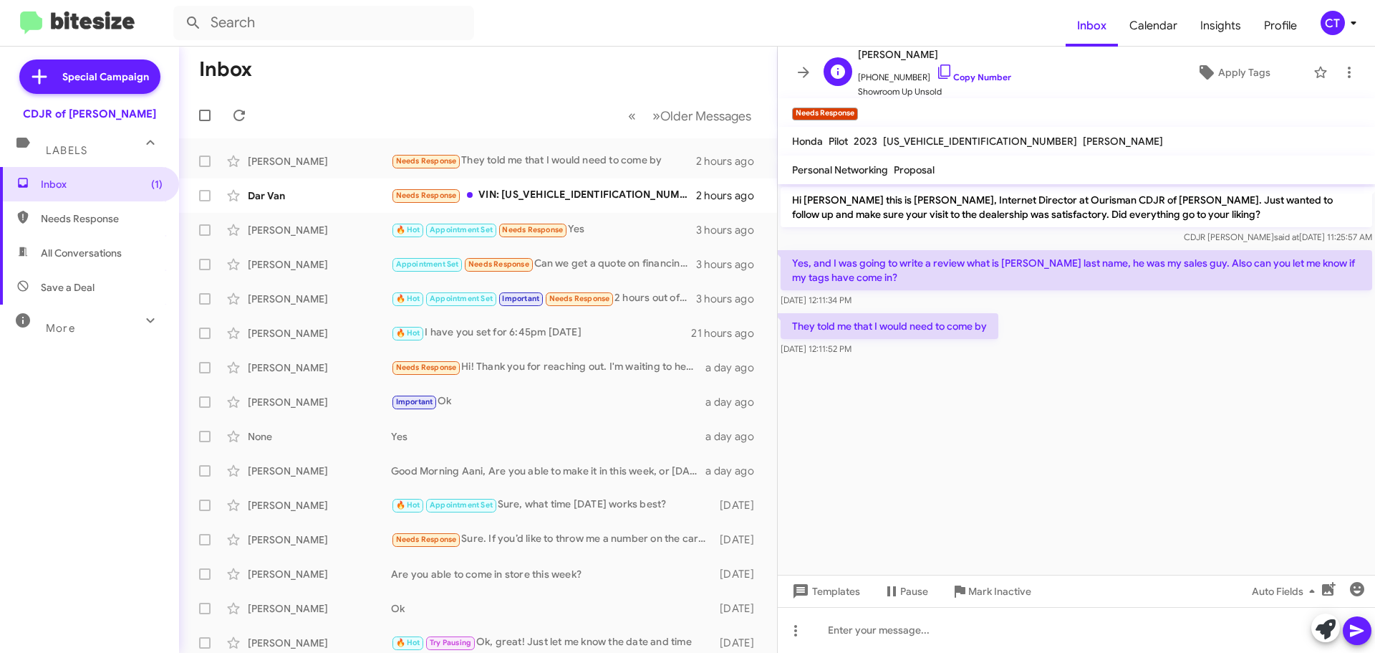
drag, startPoint x: 932, startPoint y: 70, endPoint x: 914, endPoint y: 77, distance: 19.3
click at [936, 70] on icon at bounding box center [944, 71] width 17 height 17
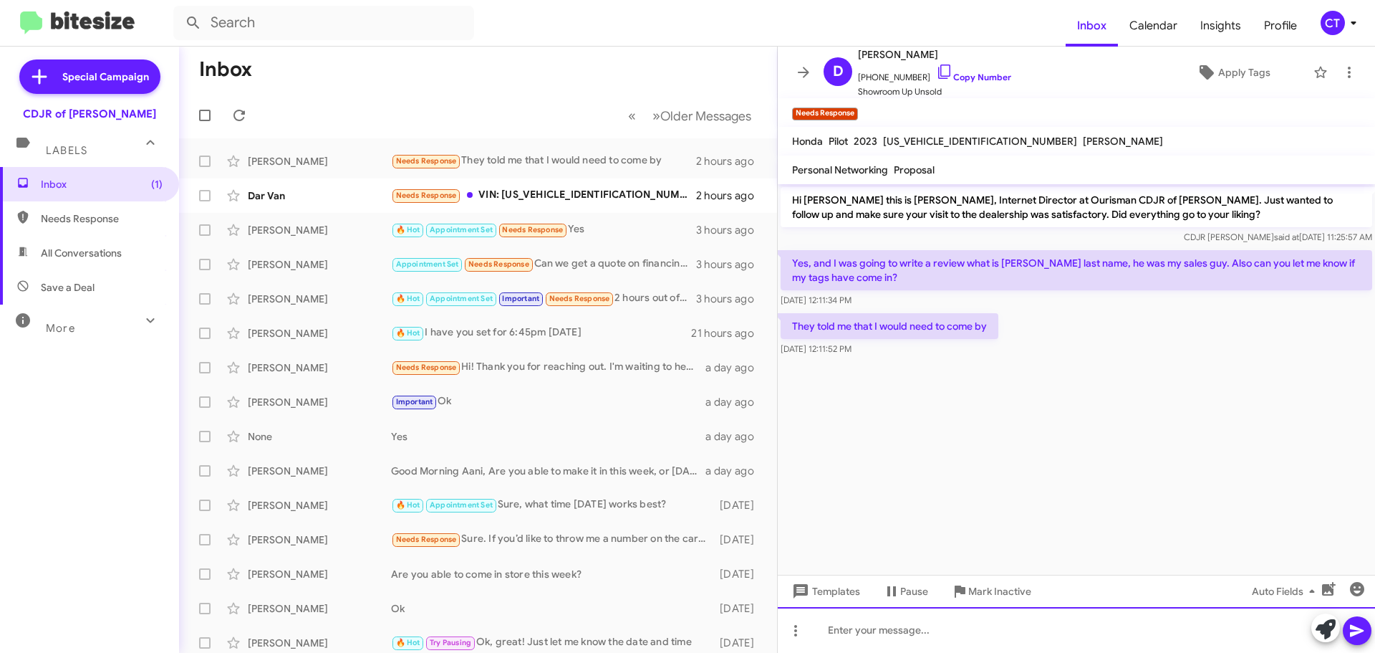
click at [938, 628] on div at bounding box center [1076, 630] width 597 height 46
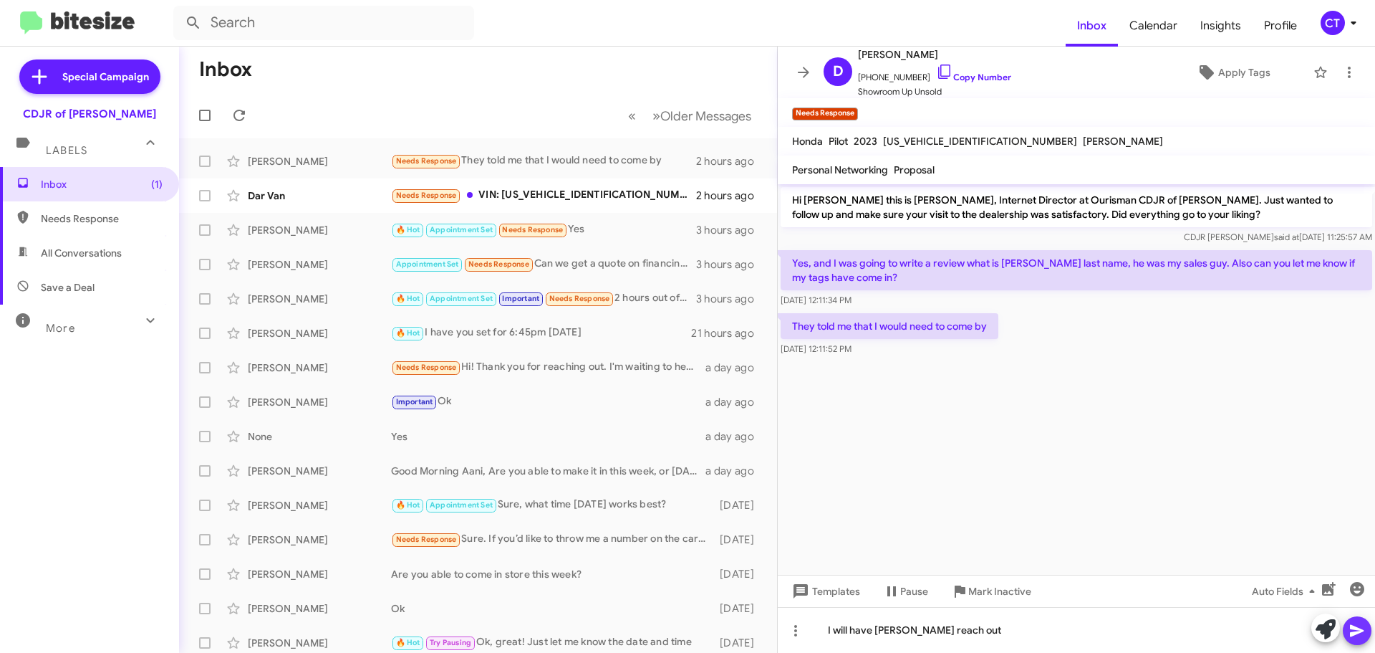
click at [1351, 635] on icon at bounding box center [1357, 631] width 14 height 12
drag, startPoint x: 787, startPoint y: 252, endPoint x: 910, endPoint y: 275, distance: 126.0
click at [1012, 352] on div "Hi Devin this is Ciara Taylor, Internet Director at Ourisman CDJR of Bowie. Jus…" at bounding box center [1076, 295] width 597 height 223
copy div "Yes, and I was going to write a review what is Jeremy last name, he was my sale…"
drag, startPoint x: 572, startPoint y: 198, endPoint x: 555, endPoint y: 204, distance: 17.4
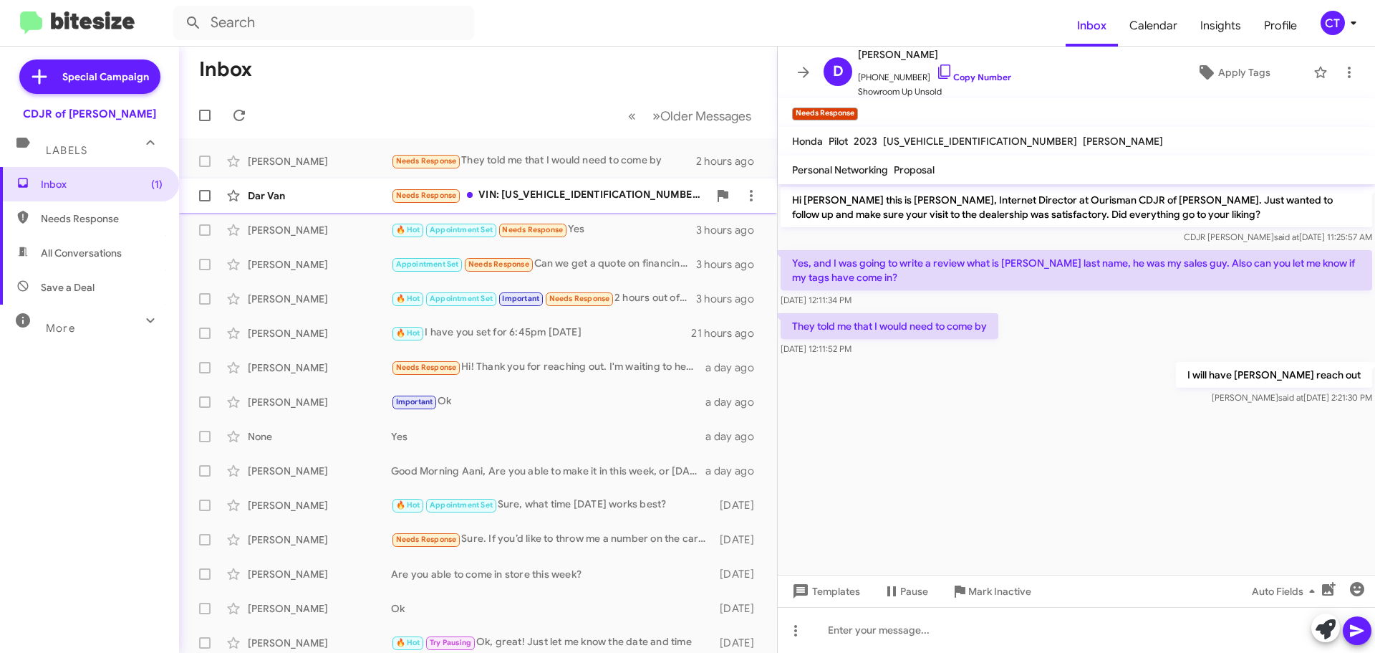
click at [572, 198] on div "Needs Response VIN: 1C4RJXFG3SW632248 Stock number: 14632248 Hello, have sales …" at bounding box center [549, 195] width 317 height 16
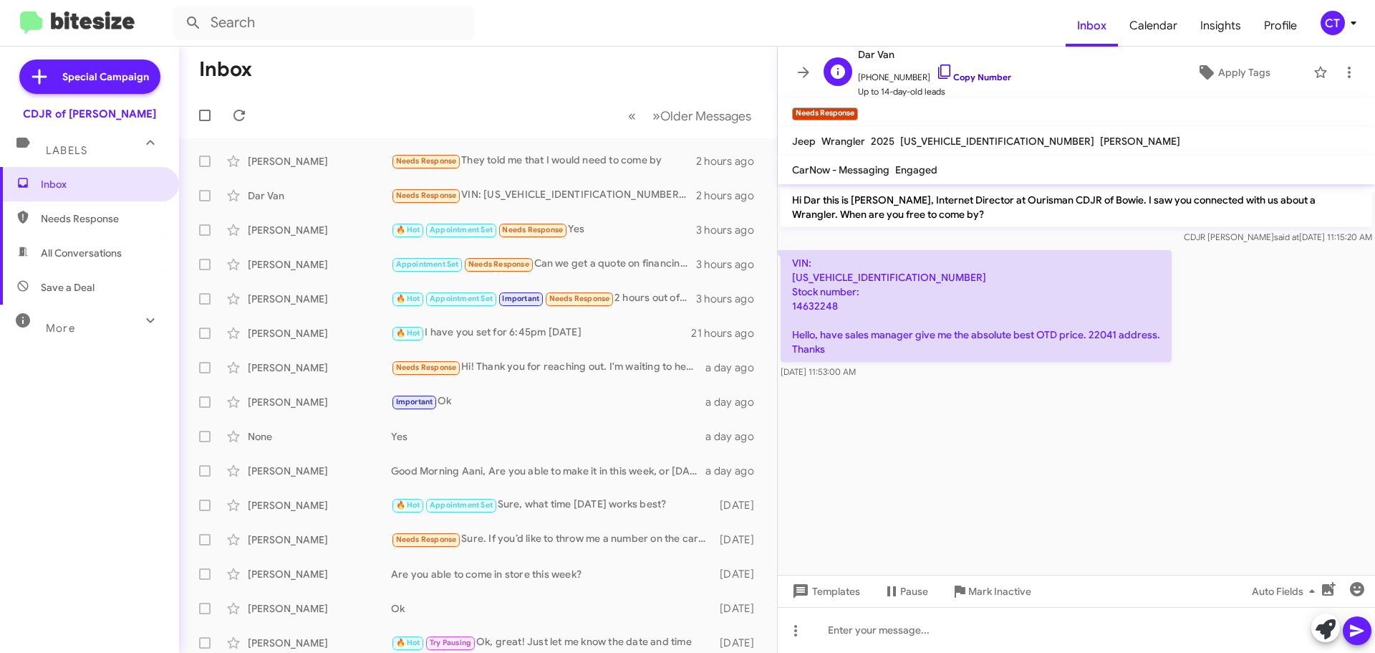
click at [936, 69] on icon at bounding box center [944, 71] width 17 height 17
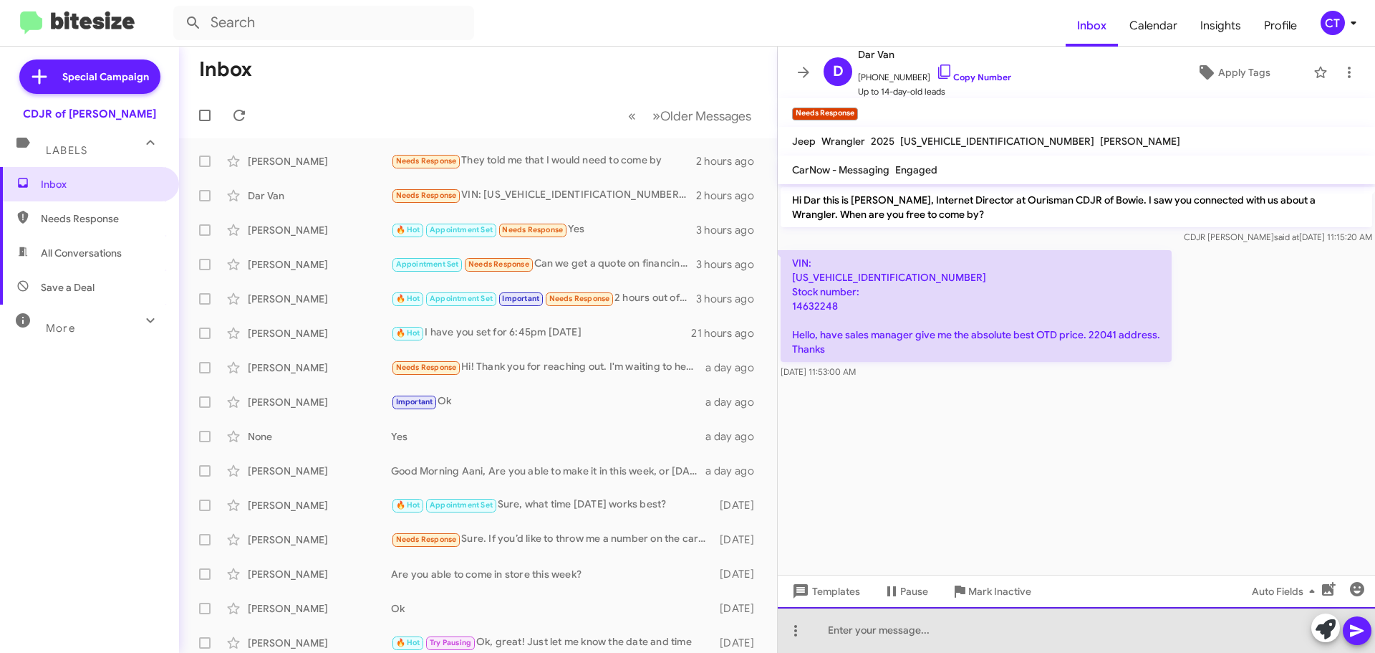
click at [875, 625] on div at bounding box center [1076, 630] width 597 height 46
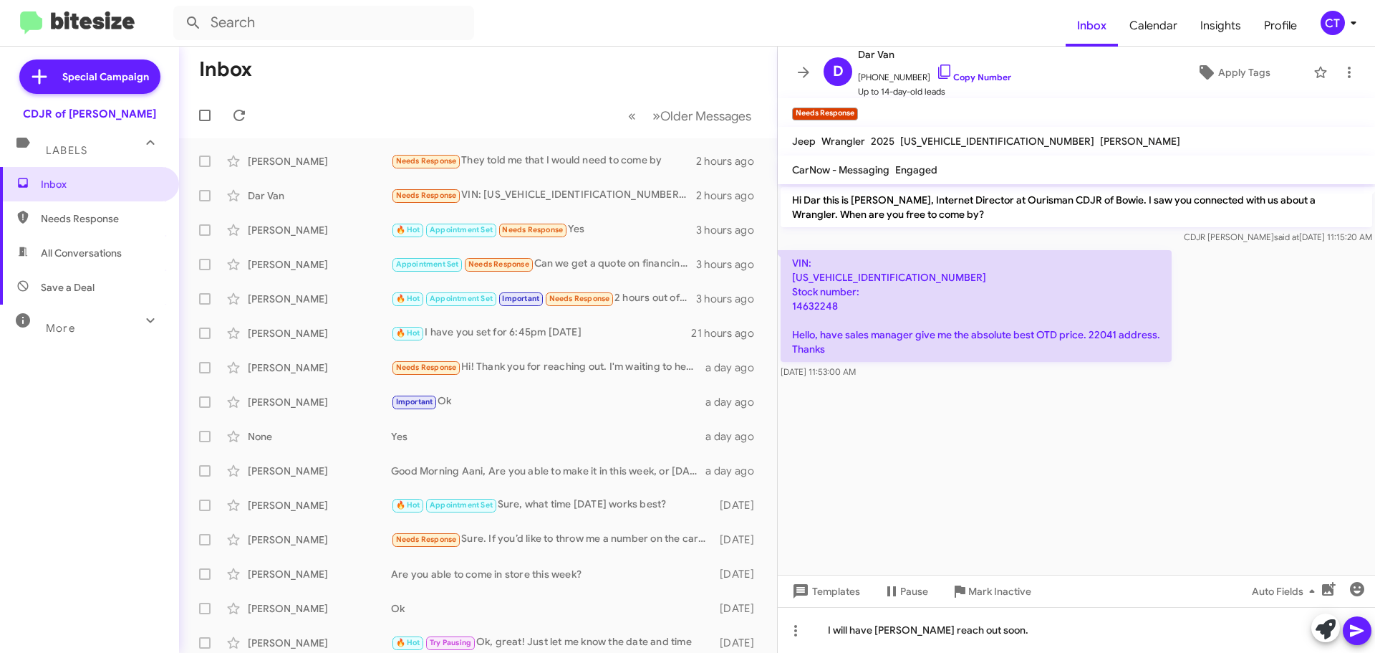
click at [1356, 633] on icon at bounding box center [1357, 631] width 14 height 12
click at [1355, 21] on icon at bounding box center [1353, 23] width 5 height 4
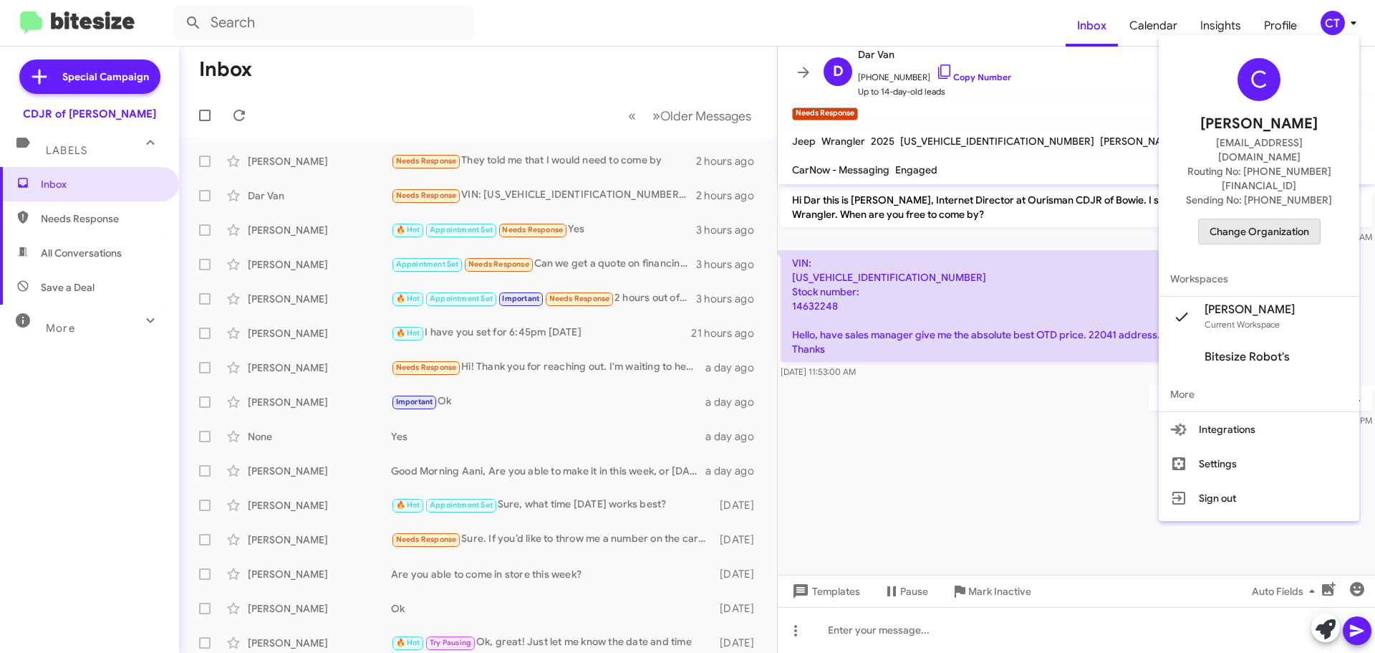
click at [1287, 219] on span "Change Organization" at bounding box center [1260, 231] width 100 height 24
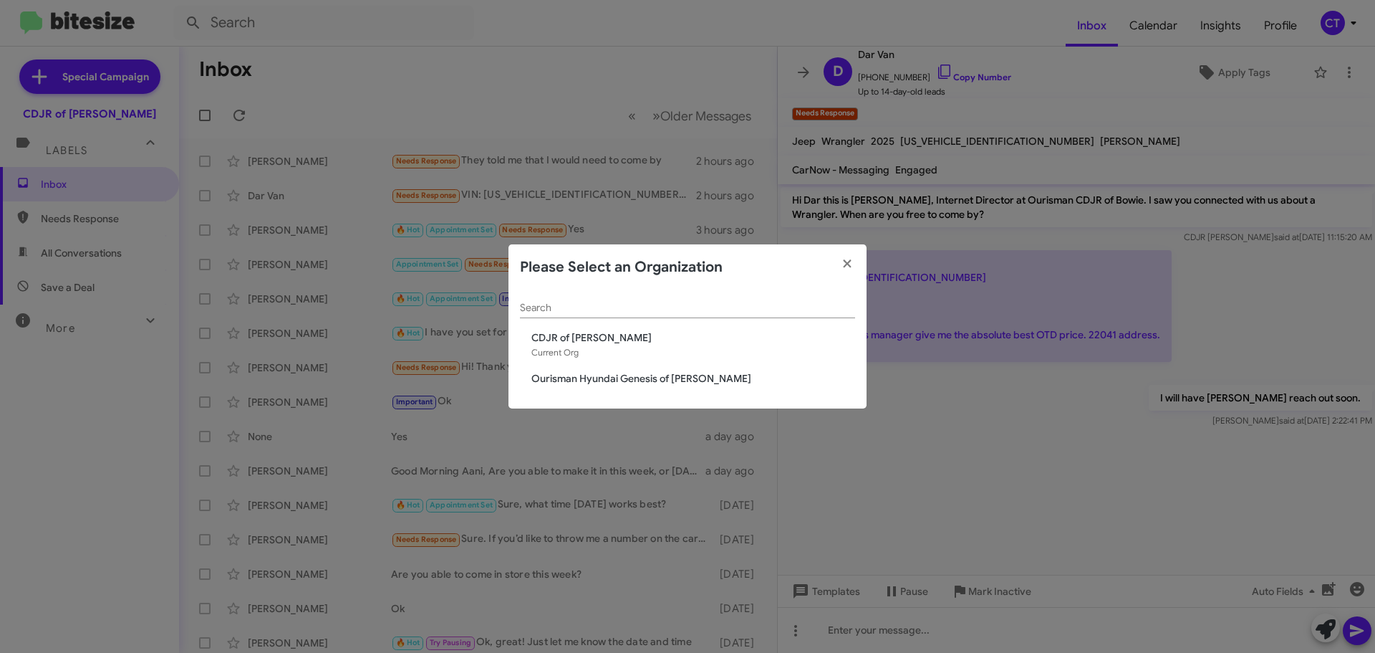
click at [612, 375] on span "Ourisman Hyundai Genesis of [PERSON_NAME]" at bounding box center [694, 378] width 324 height 14
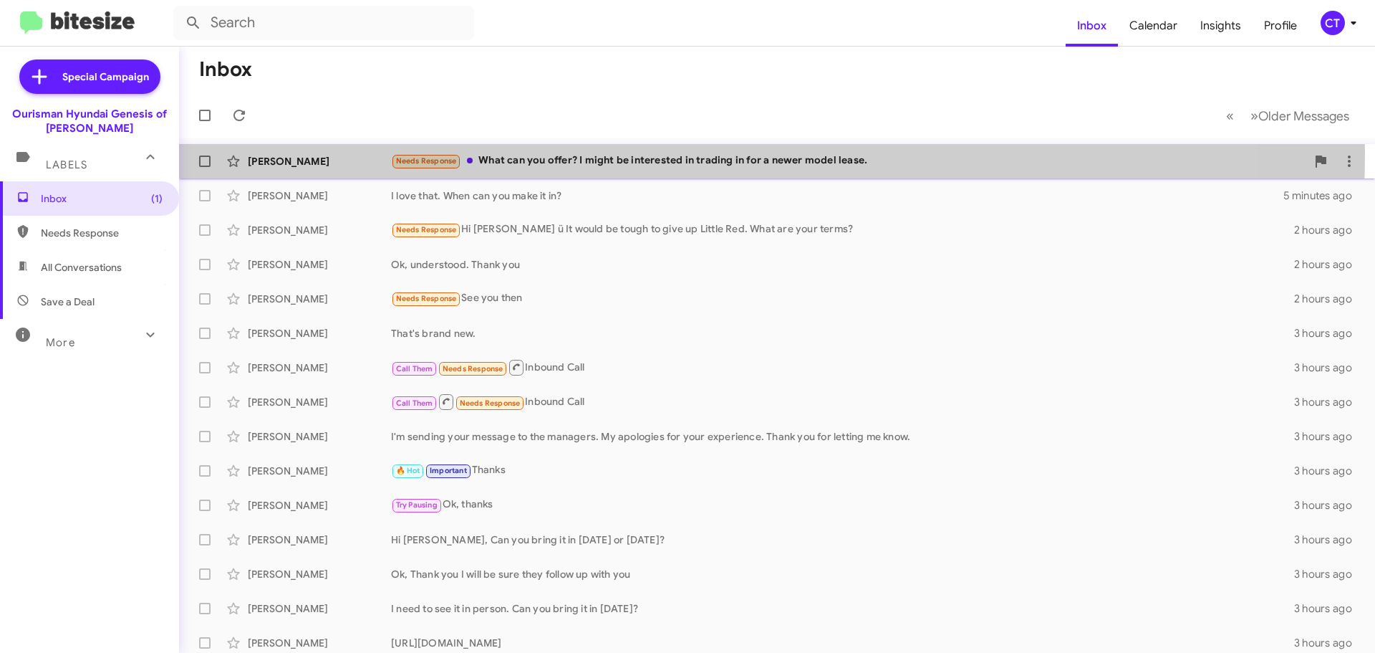
click at [585, 156] on div "Needs Response What can you offer? I might be interested in trading in for a ne…" at bounding box center [848, 161] width 915 height 16
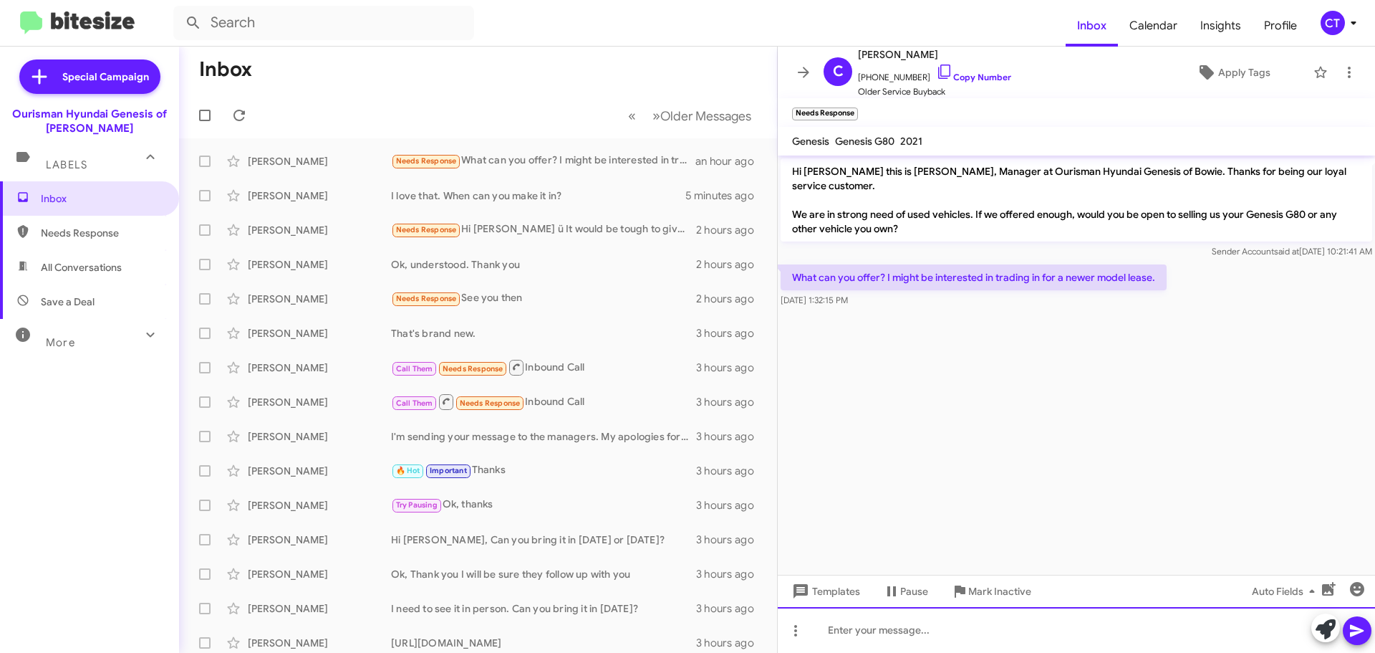
click at [899, 631] on div at bounding box center [1076, 630] width 597 height 46
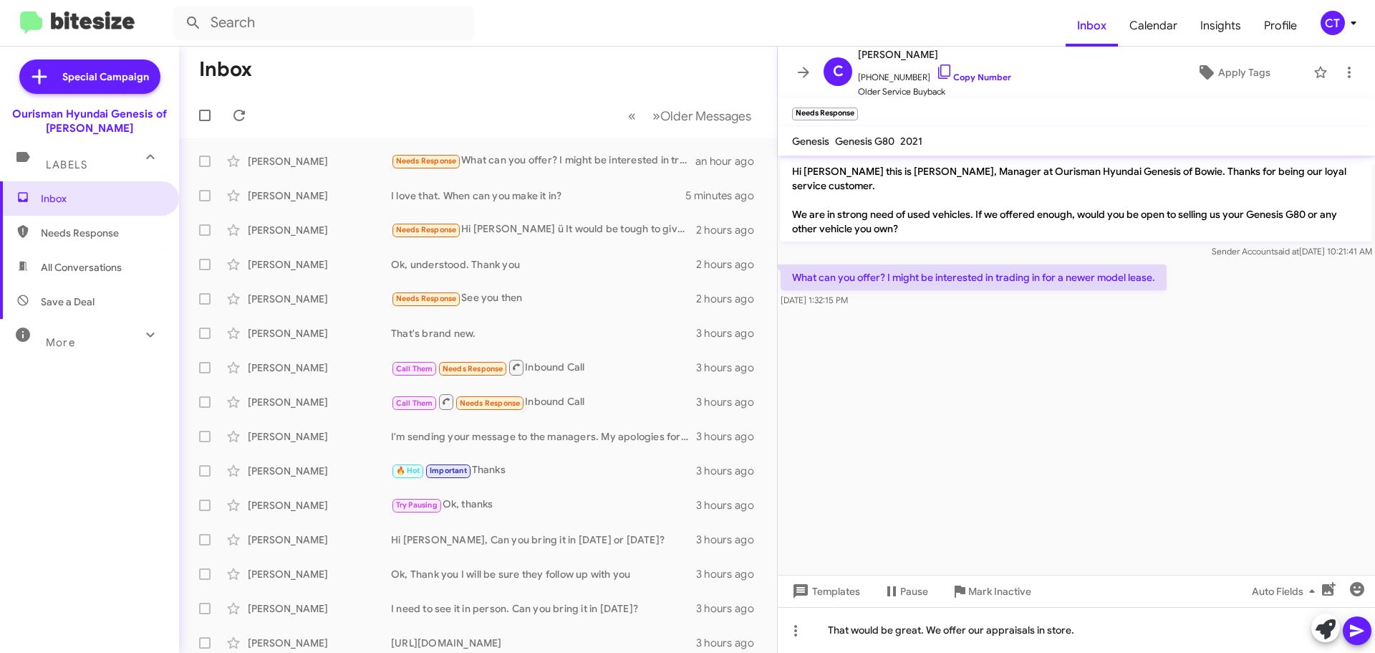
click at [1370, 624] on button at bounding box center [1357, 630] width 29 height 29
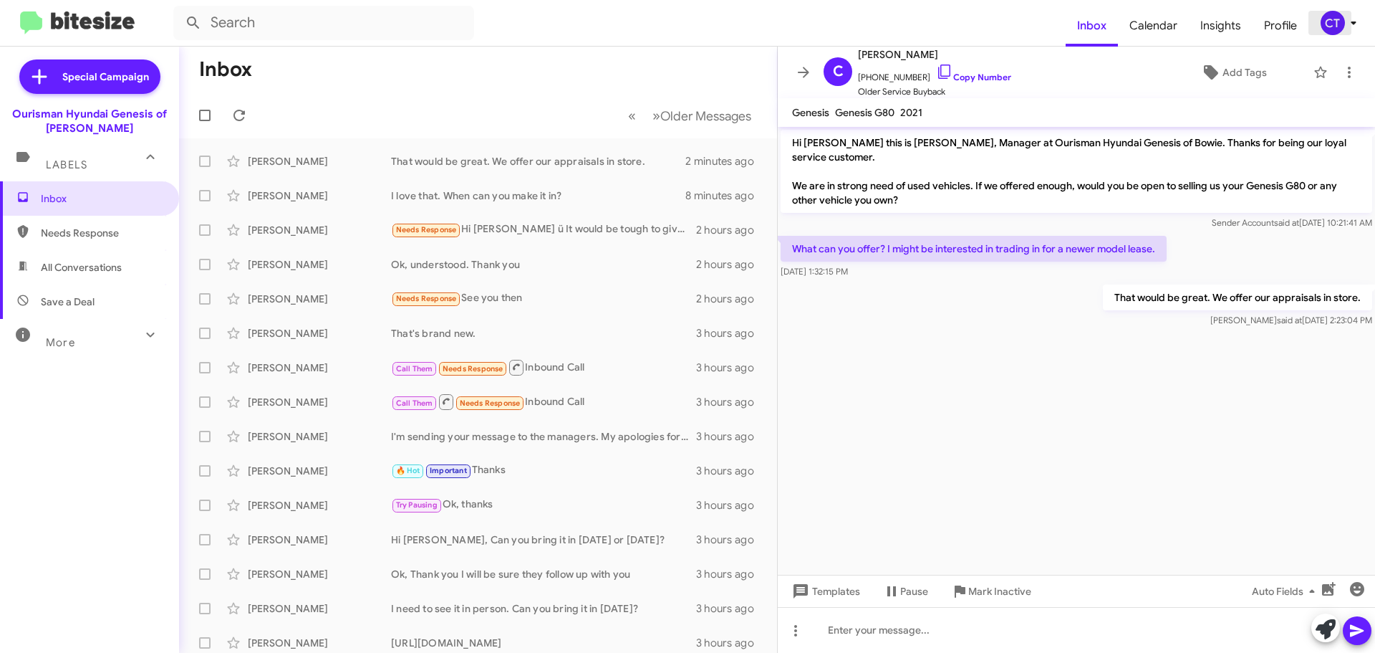
click at [1354, 19] on icon at bounding box center [1353, 22] width 17 height 17
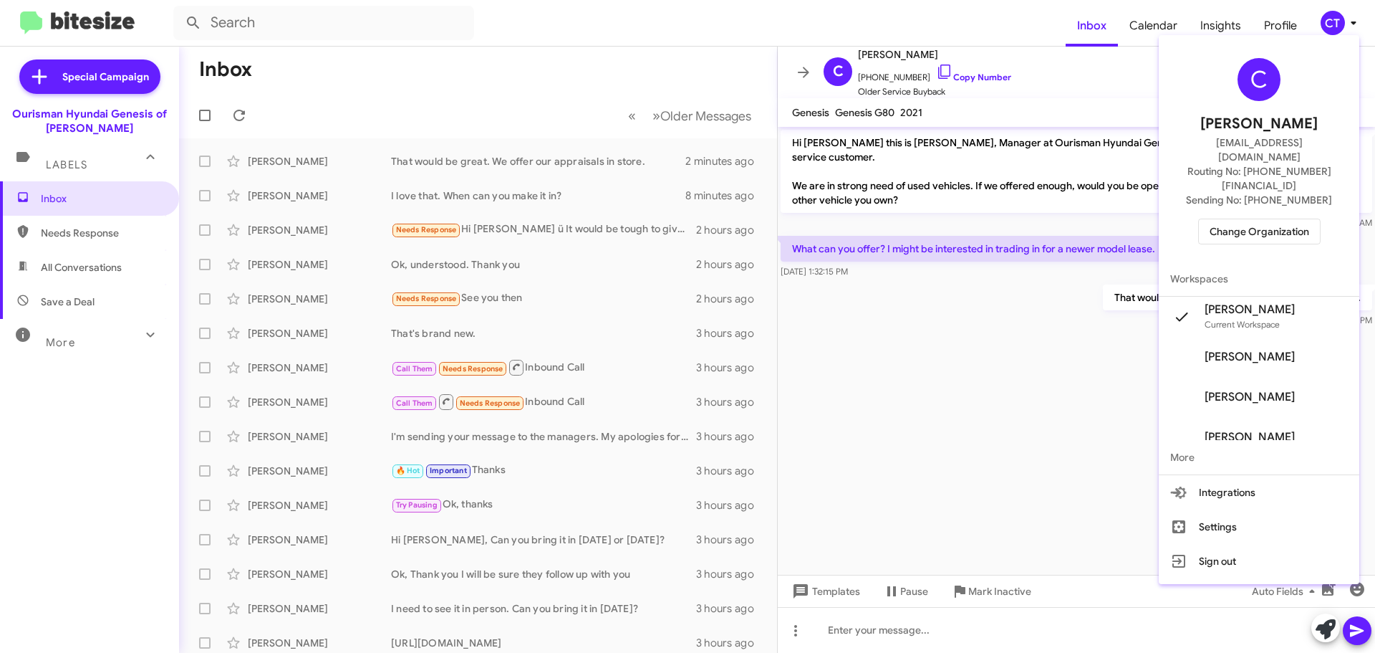
click at [1226, 219] on span "Change Organization" at bounding box center [1260, 231] width 100 height 24
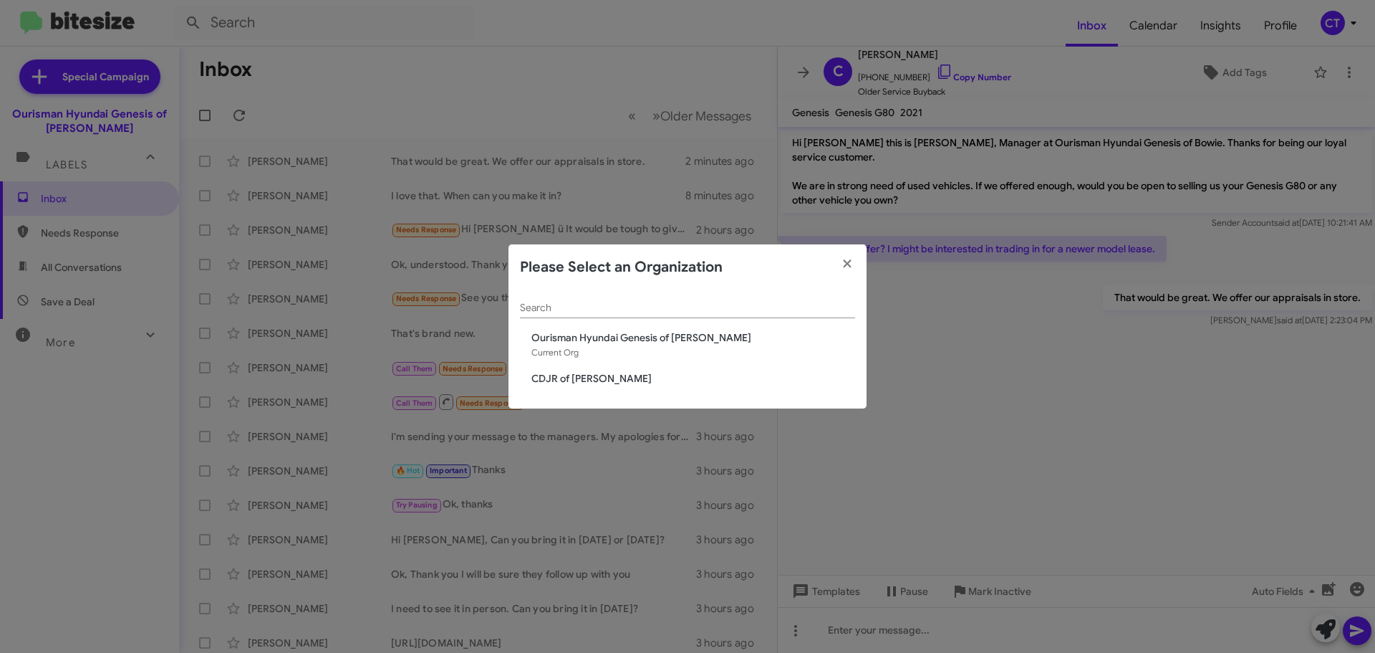
click at [574, 370] on div "Search Ourisman Hyundai Genesis of Bowie Current Org CDJR of [PERSON_NAME]" at bounding box center [688, 349] width 358 height 119
click at [572, 378] on span "CDJR of [PERSON_NAME]" at bounding box center [694, 378] width 324 height 14
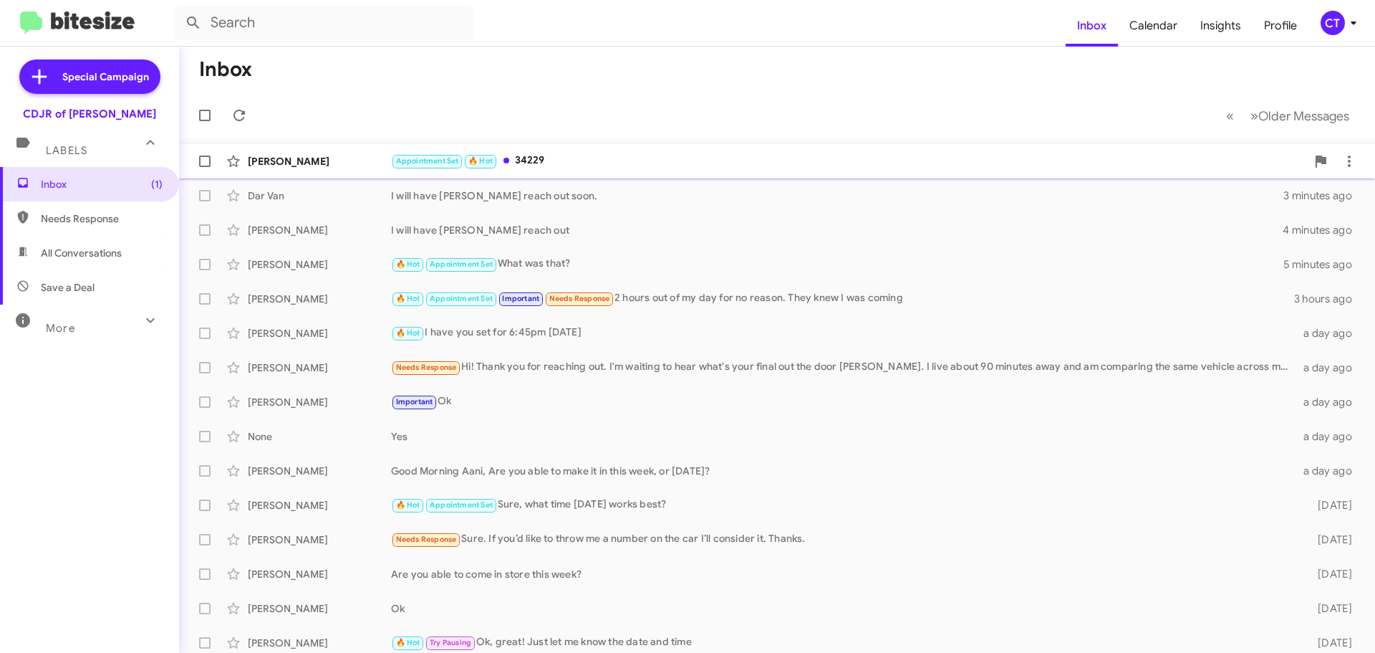
click at [554, 165] on div "Appointment Set 🔥 Hot 34229" at bounding box center [848, 161] width 915 height 16
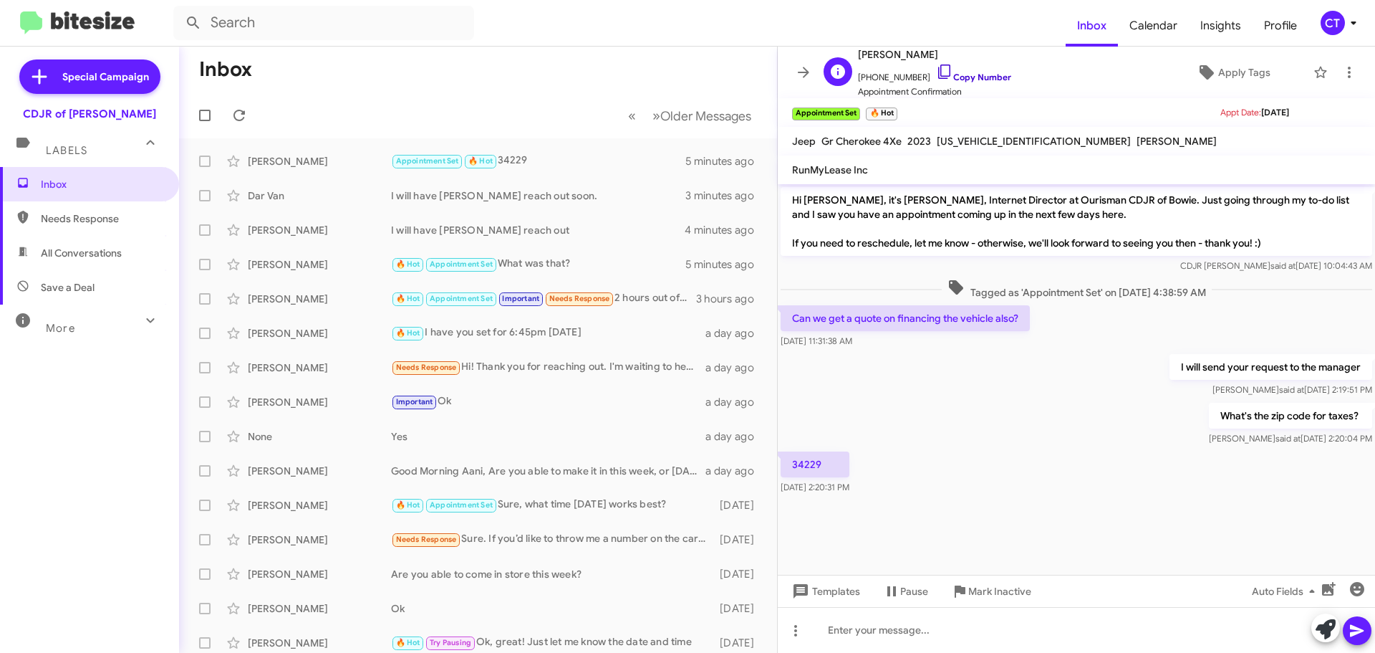
click at [936, 71] on icon at bounding box center [944, 71] width 17 height 17
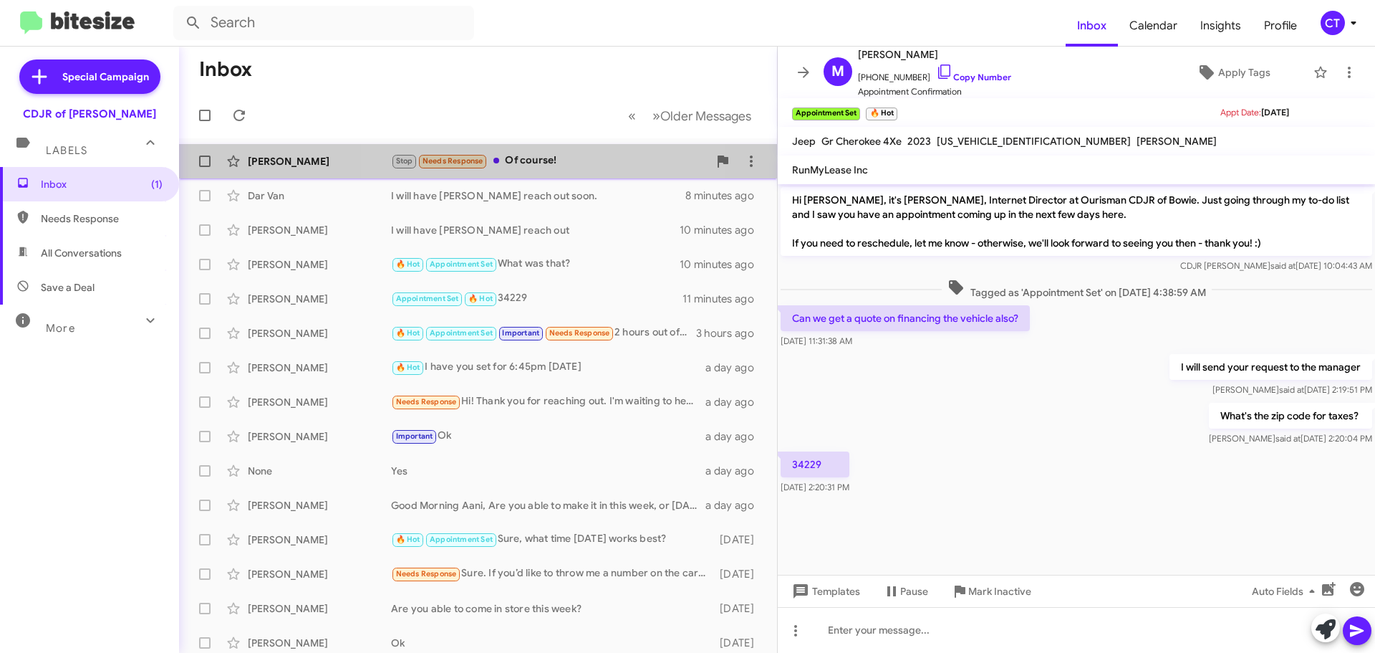
click at [537, 162] on div "Stop Needs Response Of course!" at bounding box center [549, 161] width 317 height 16
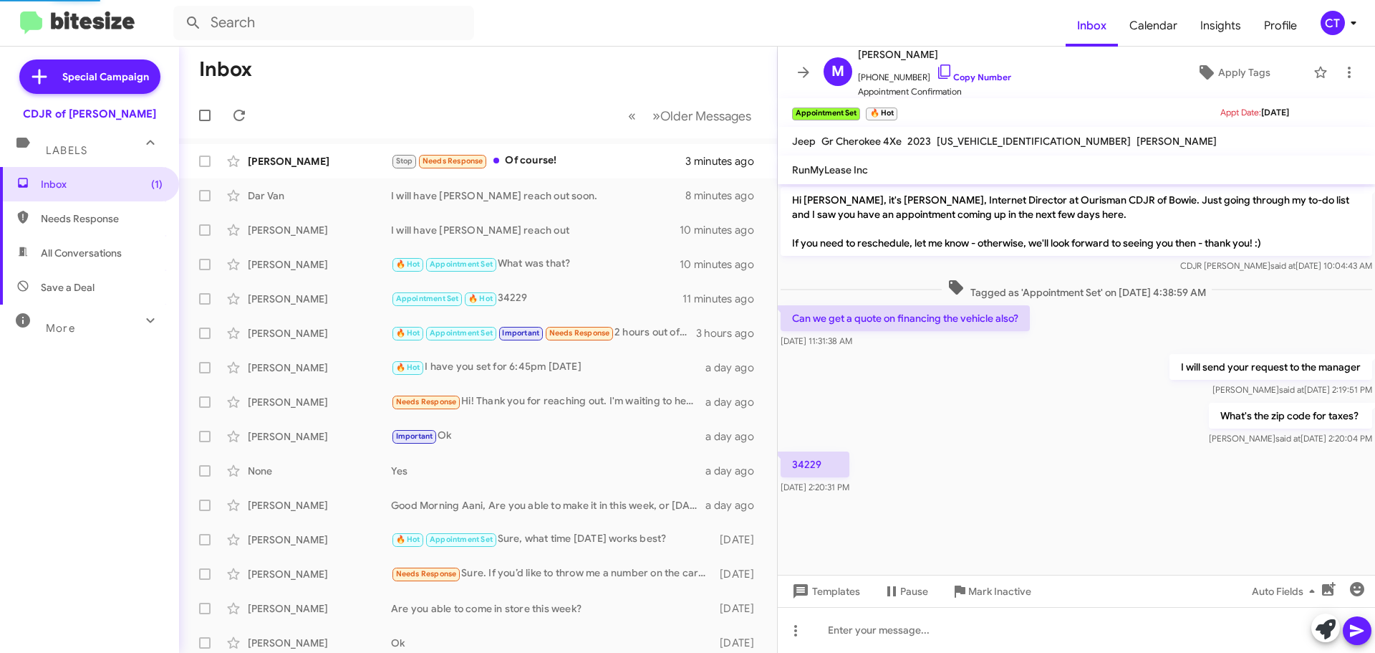
scroll to position [107, 0]
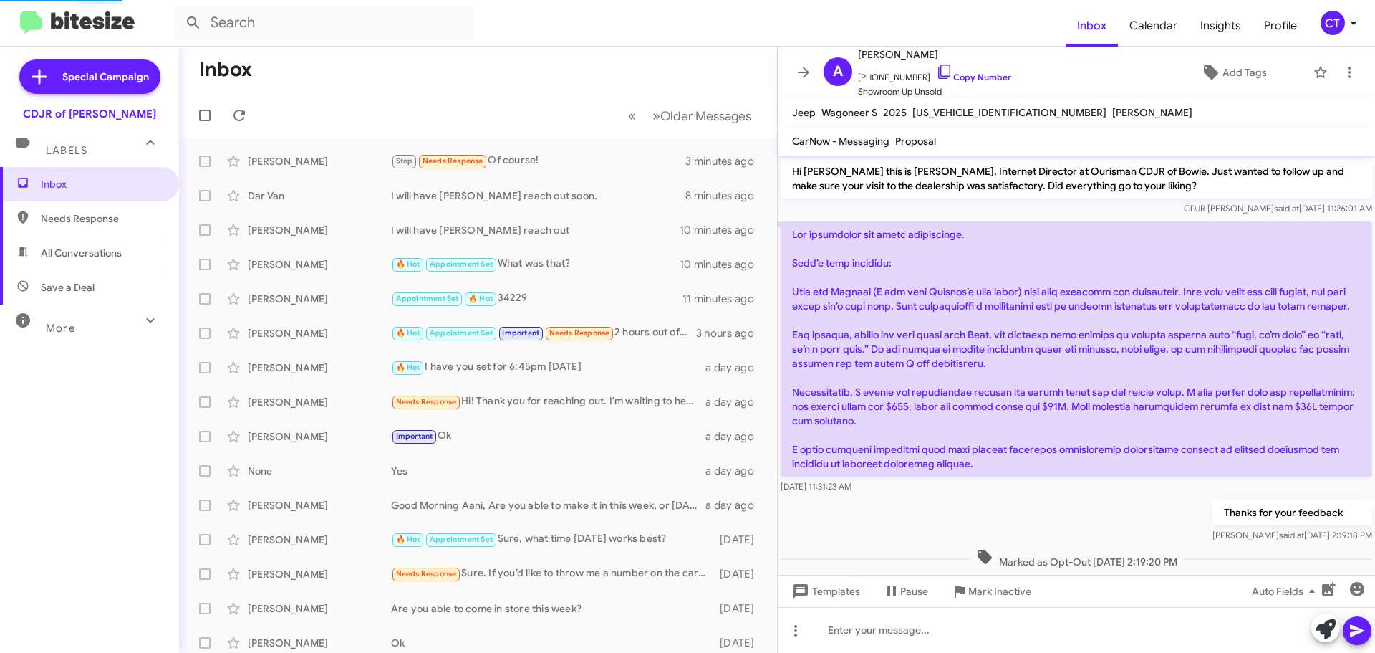
scroll to position [78, 0]
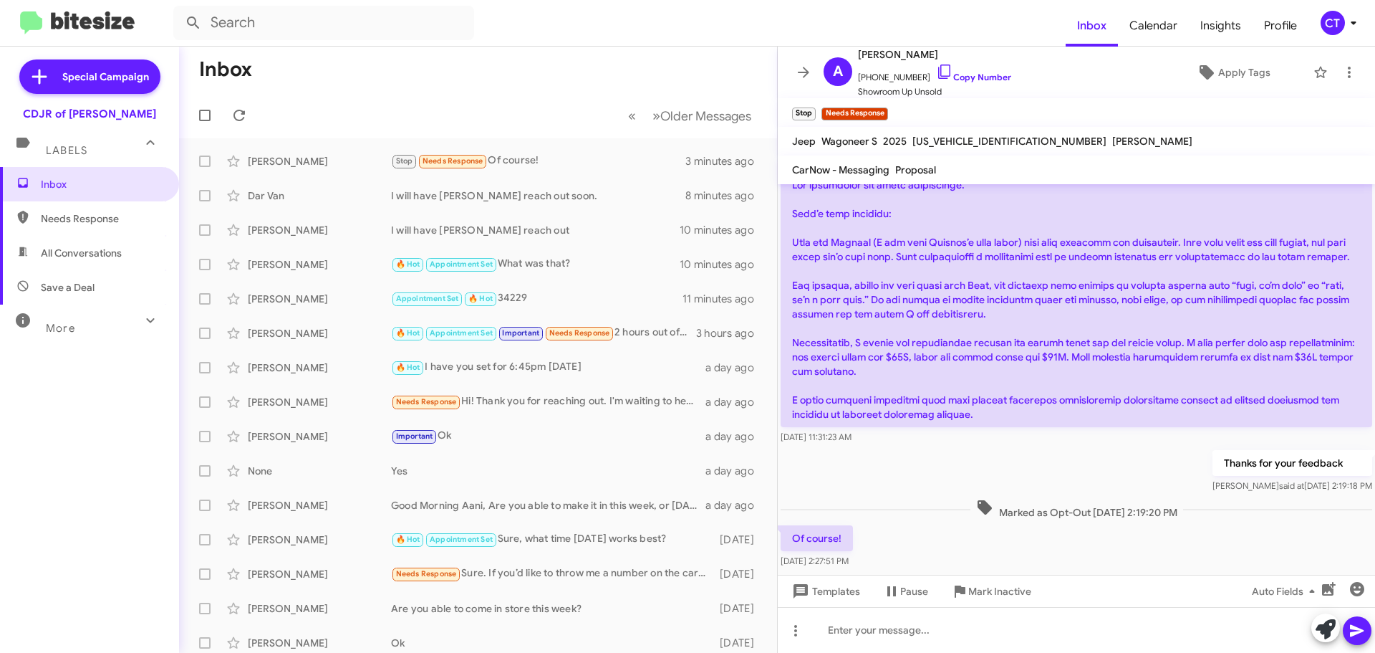
click at [1355, 27] on icon at bounding box center [1353, 22] width 17 height 17
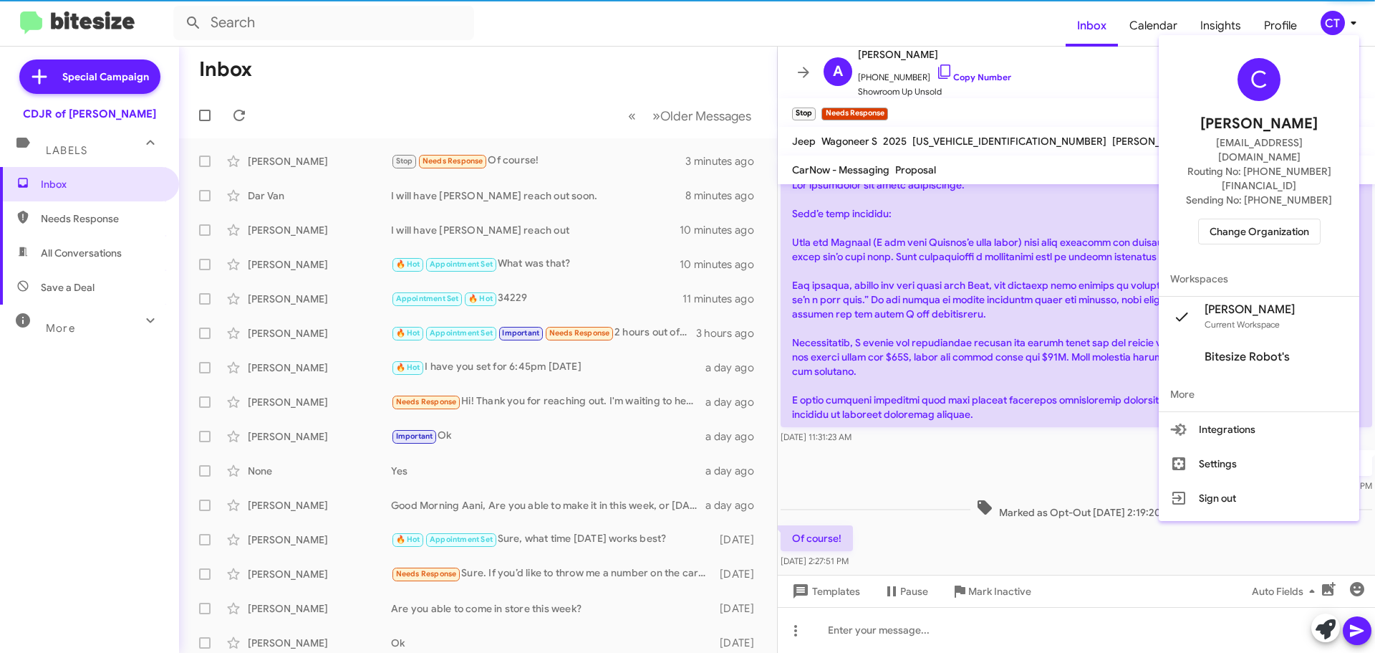
click at [1266, 219] on span "Change Organization" at bounding box center [1260, 231] width 100 height 24
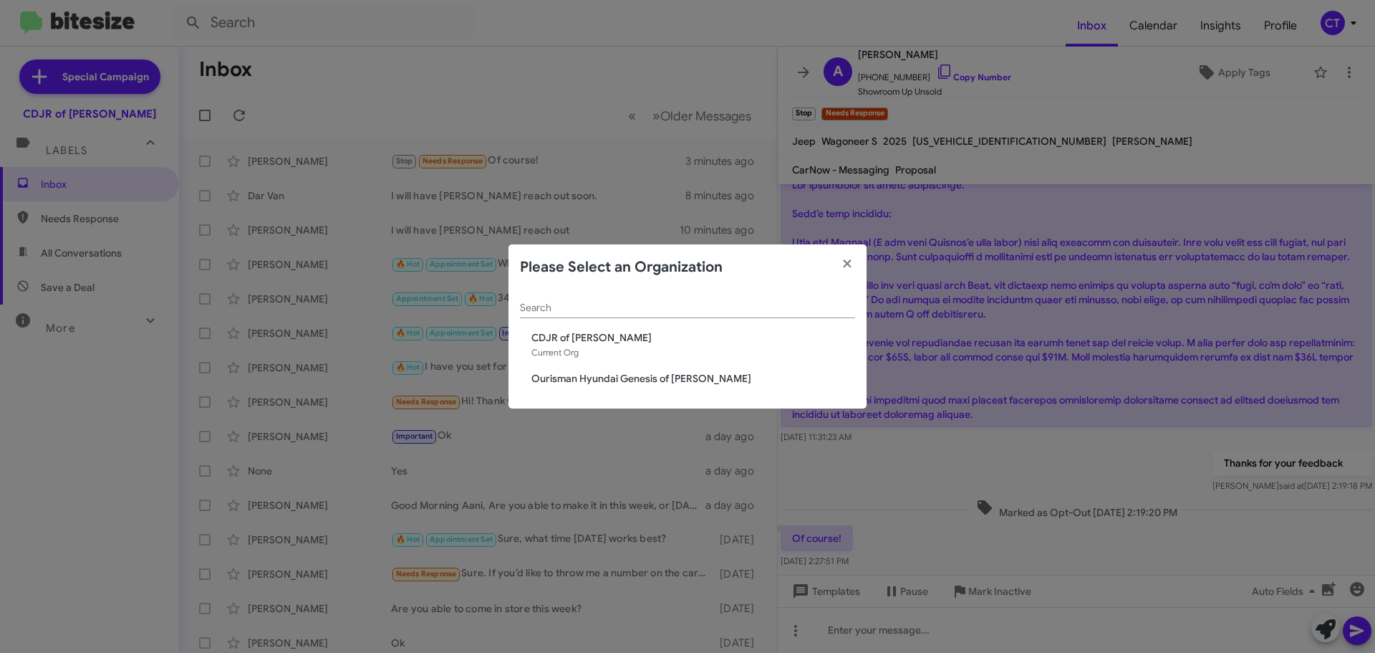
click at [656, 385] on span "Ourisman Hyundai Genesis of [PERSON_NAME]" at bounding box center [694, 378] width 324 height 14
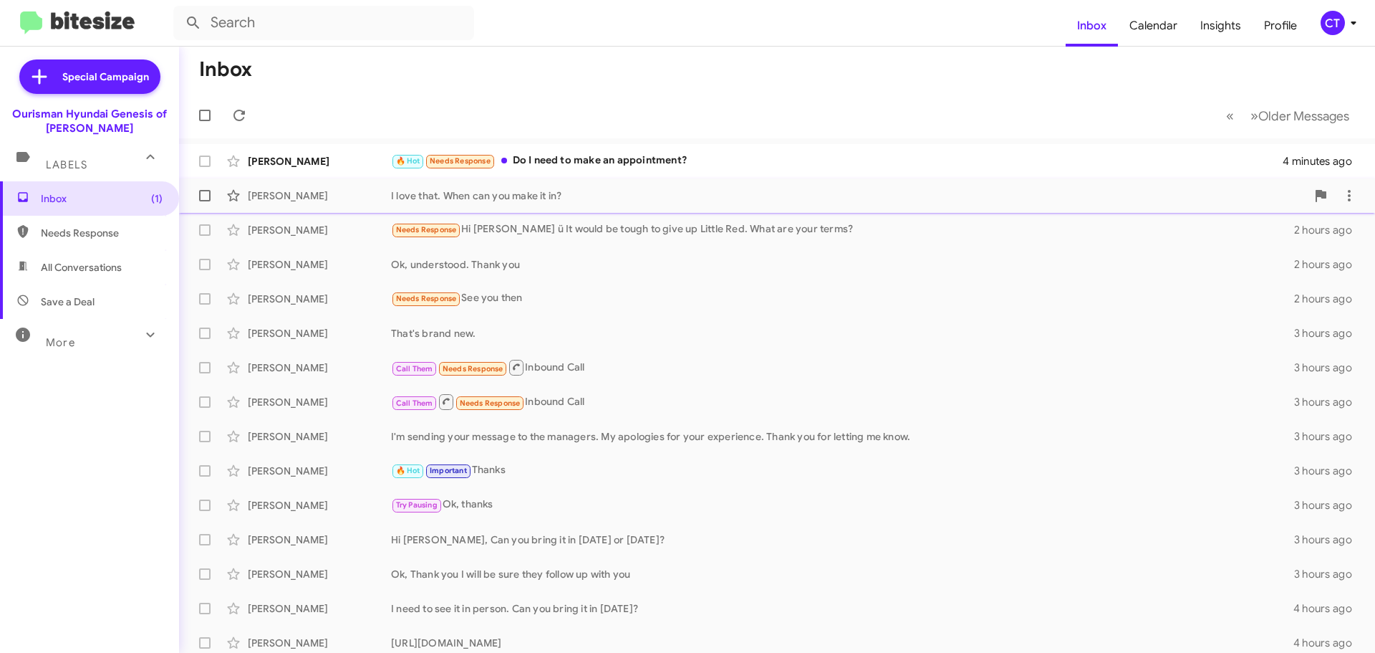
click at [633, 155] on div "🔥 Hot Needs Response Do I need to make an appointment?" at bounding box center [837, 161] width 892 height 16
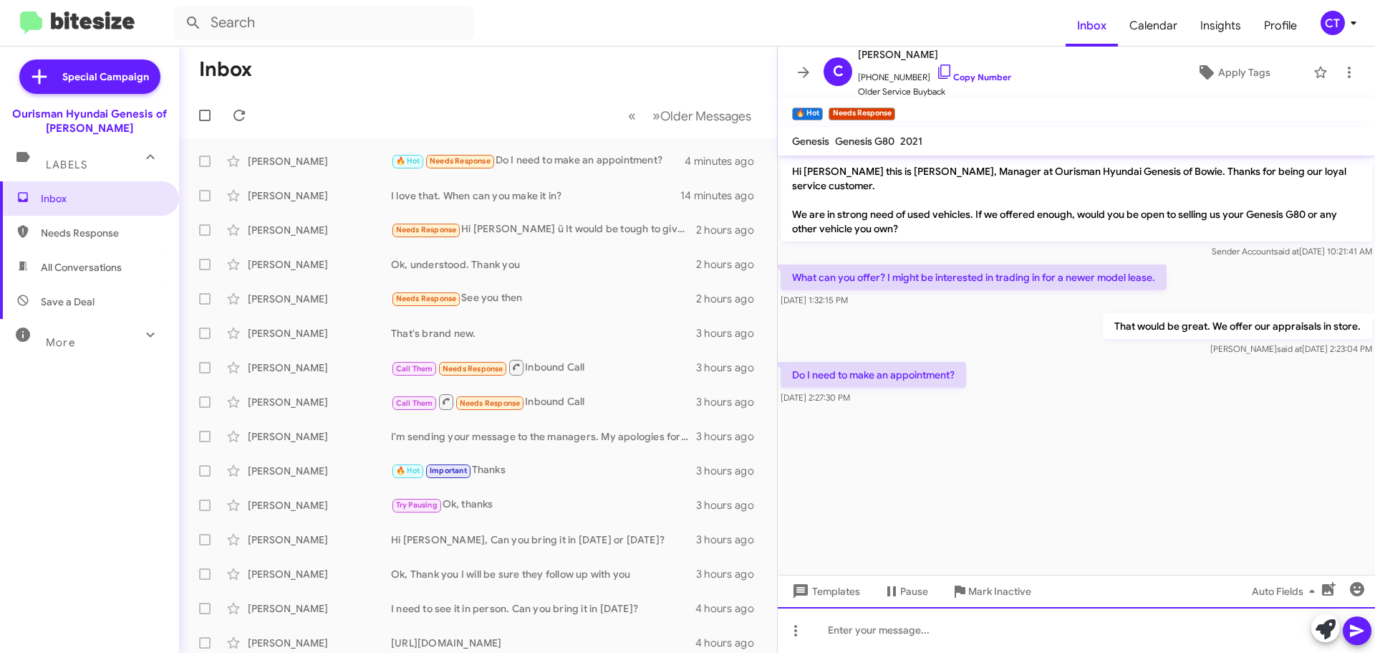
click at [945, 619] on div at bounding box center [1076, 630] width 597 height 46
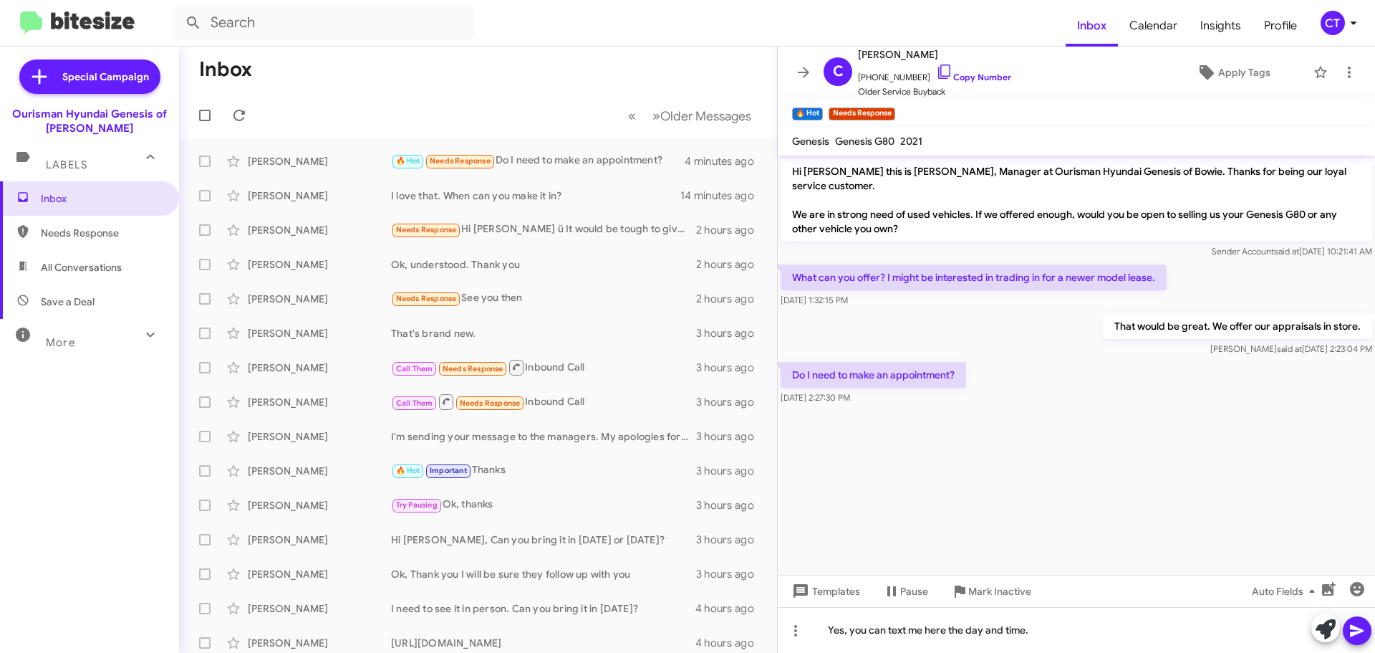
click at [1360, 642] on span at bounding box center [1357, 630] width 17 height 29
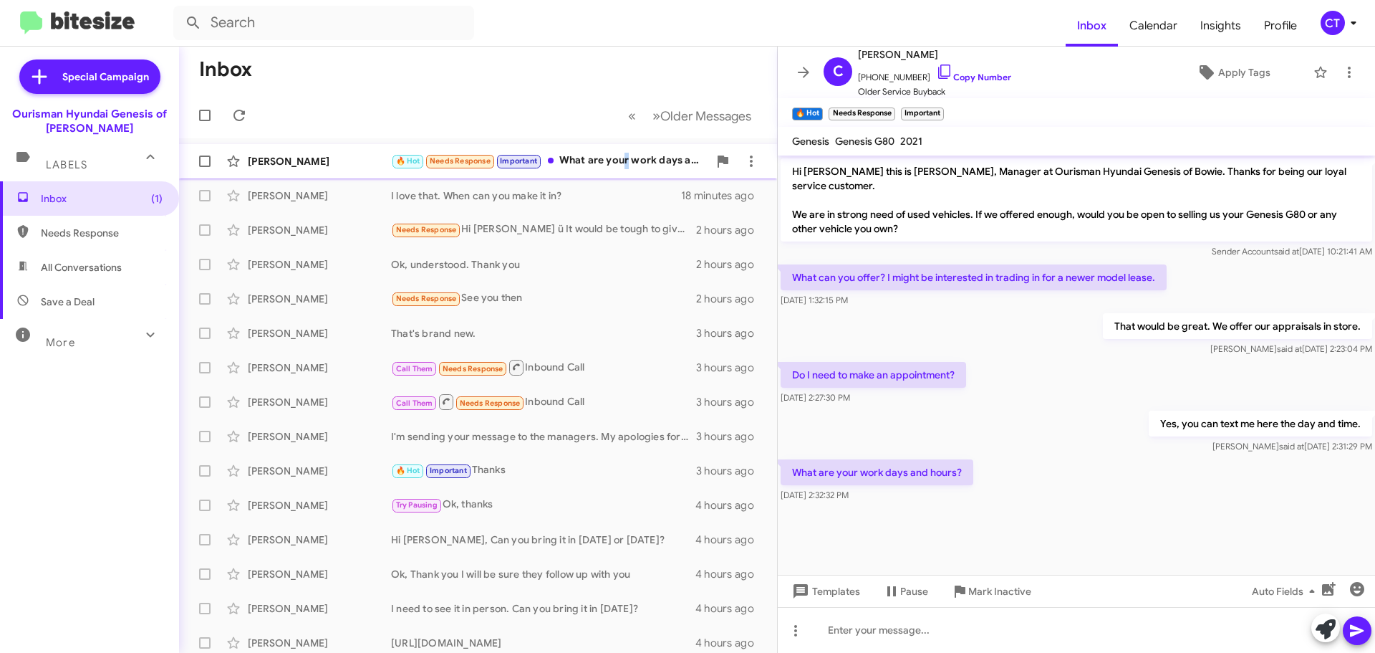
click at [628, 165] on div "🔥 Hot Needs Response Important What are your work days and hours?" at bounding box center [549, 161] width 317 height 16
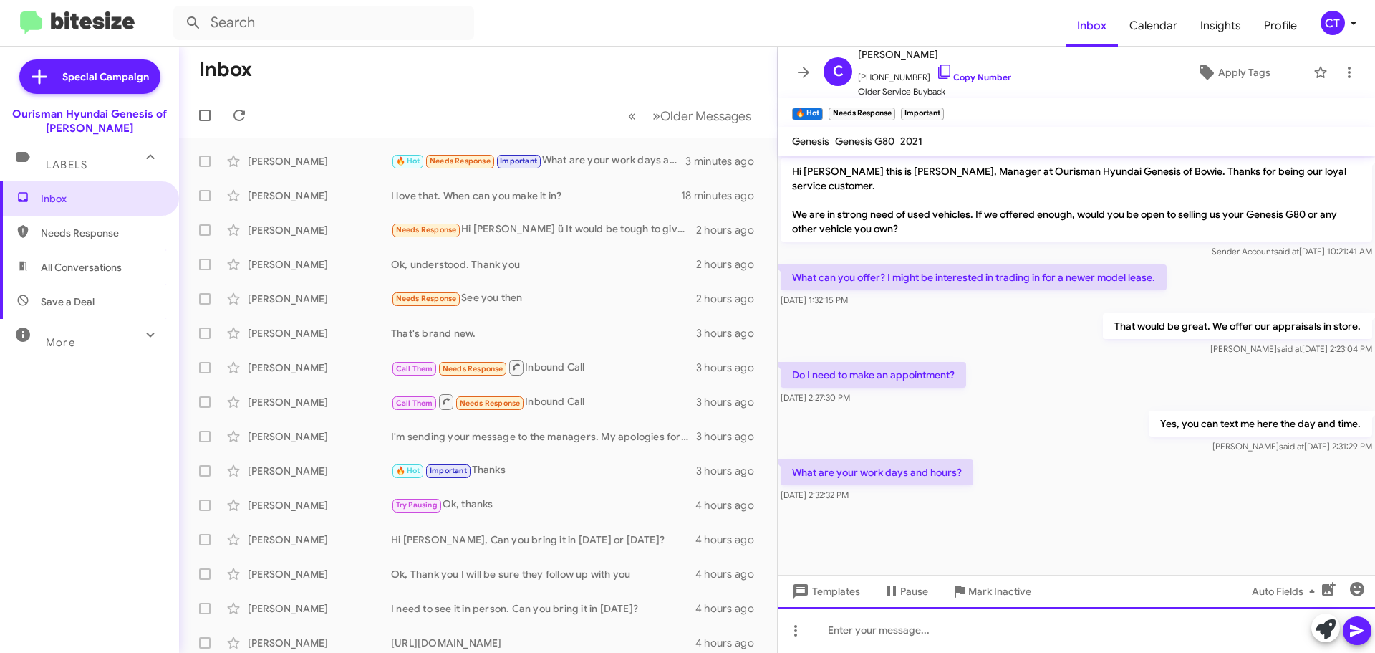
click at [911, 634] on div at bounding box center [1076, 630] width 597 height 46
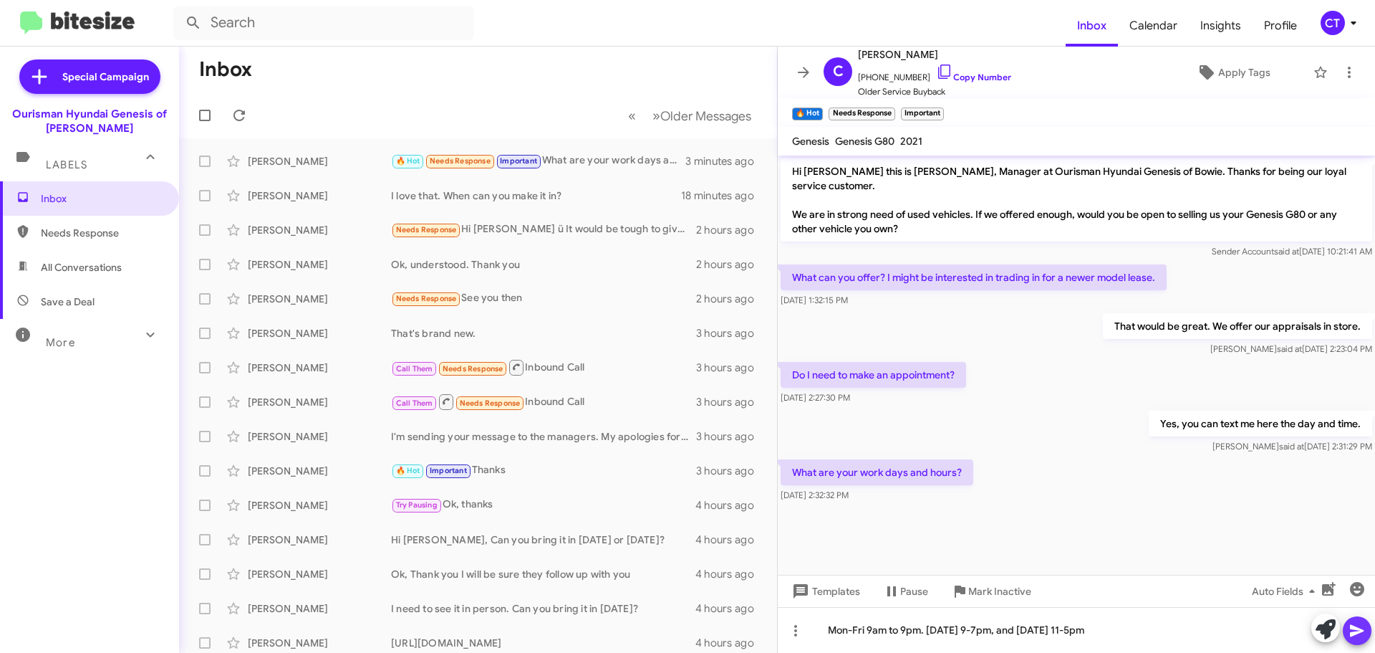
click at [1365, 637] on icon at bounding box center [1357, 630] width 17 height 17
